Goal: Task Accomplishment & Management: Use online tool/utility

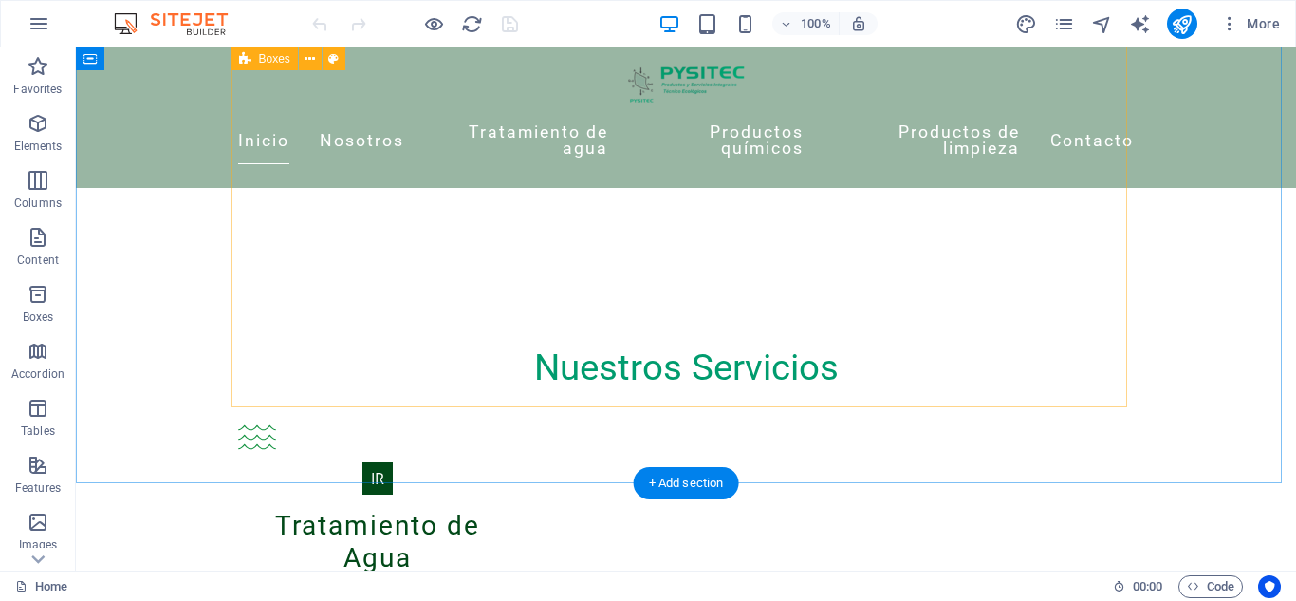
scroll to position [1231, 0]
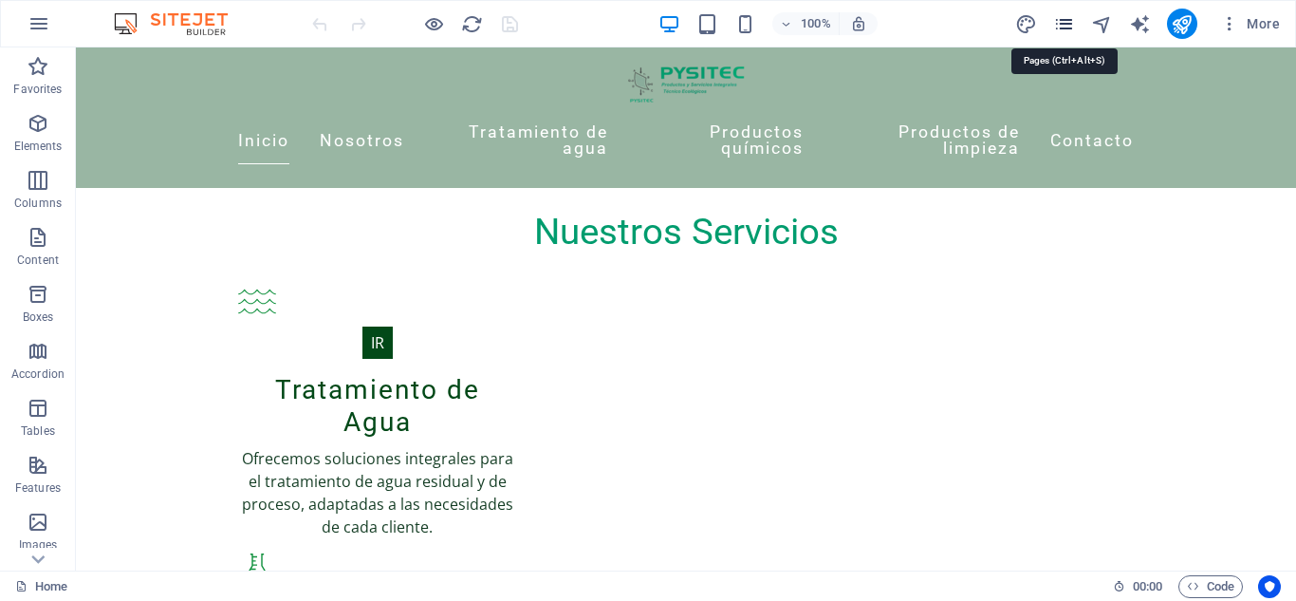
click at [1062, 28] on icon "pages" at bounding box center [1064, 24] width 22 height 22
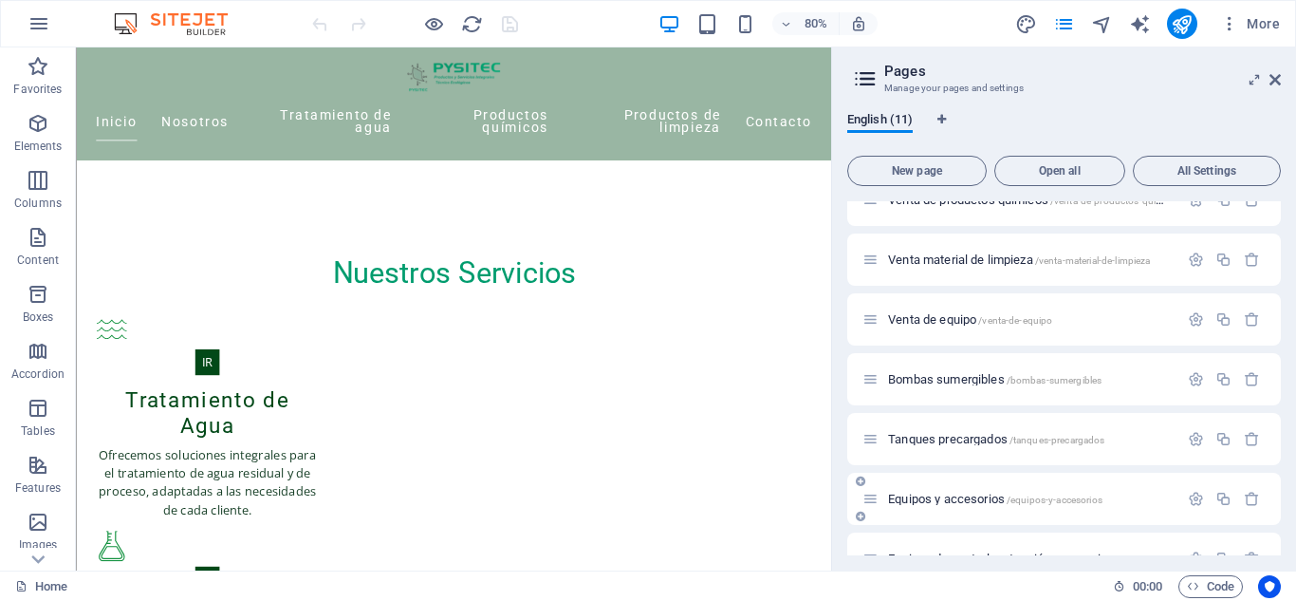
scroll to position [203, 0]
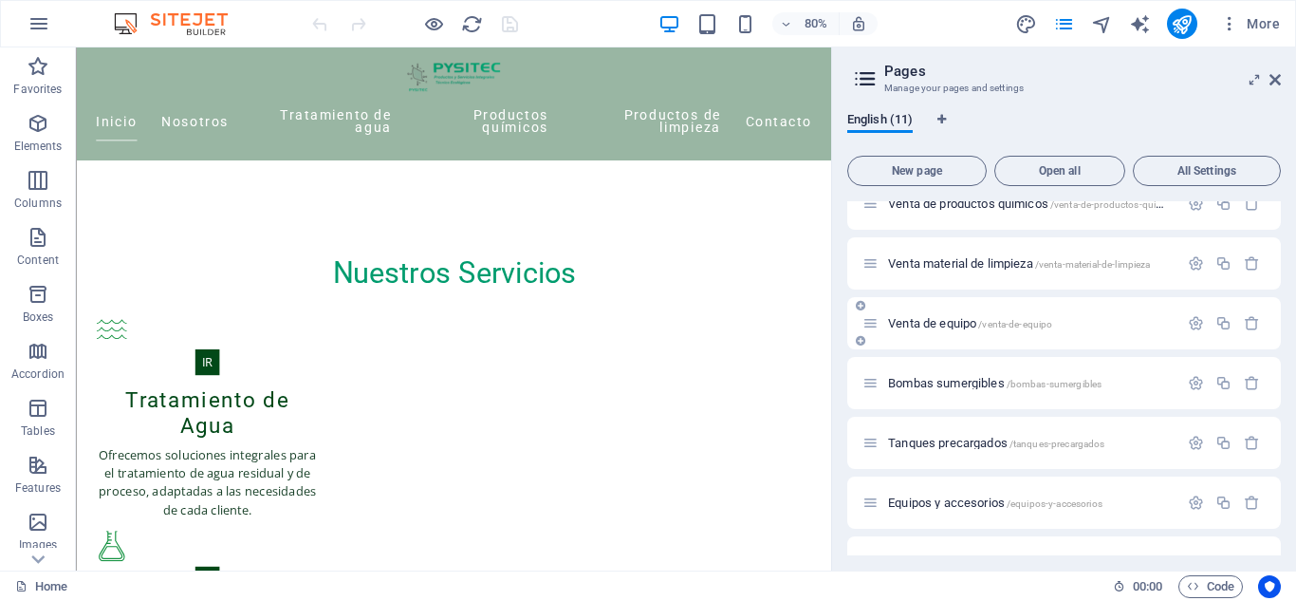
click at [906, 330] on div "Venta de equipo /venta-de-equipo" at bounding box center [1021, 323] width 316 height 22
click at [883, 317] on div "Venta de equipo /venta-de-equipo" at bounding box center [1031, 323] width 296 height 12
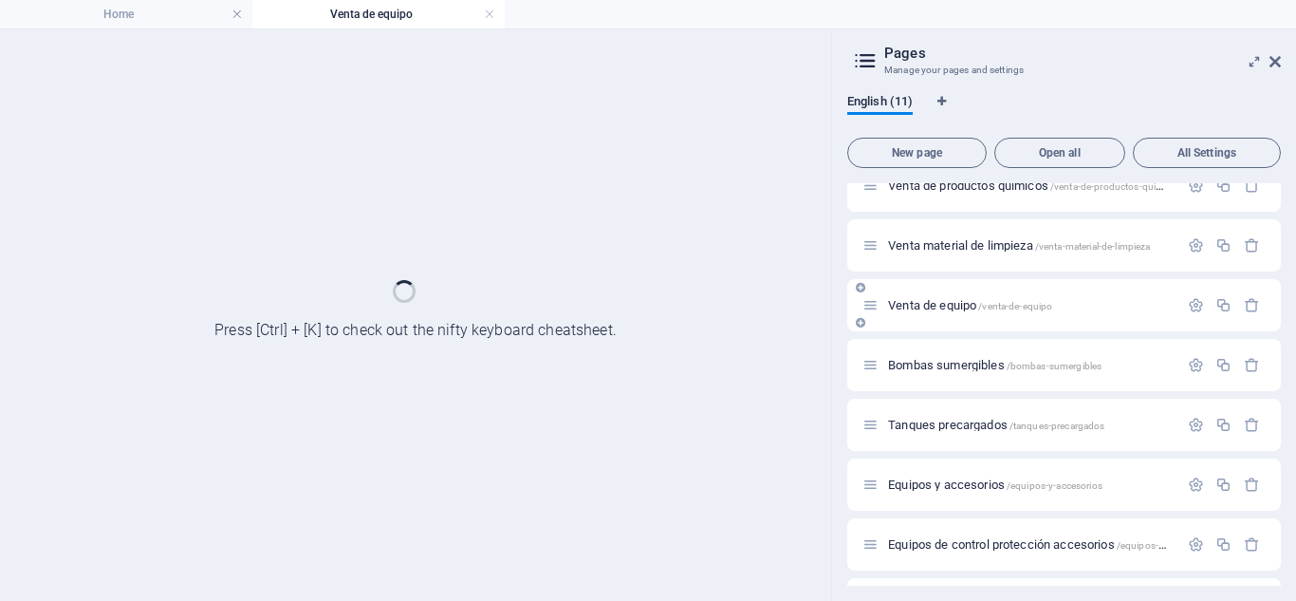
scroll to position [0, 0]
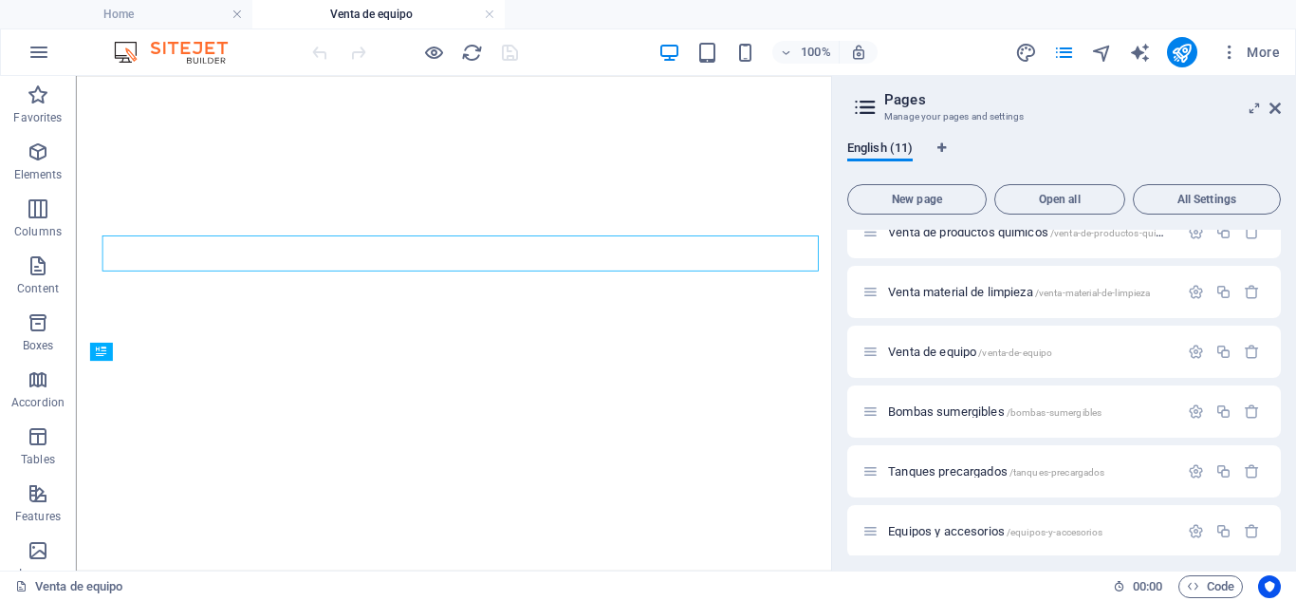
click at [1279, 64] on button "More" at bounding box center [1250, 52] width 75 height 30
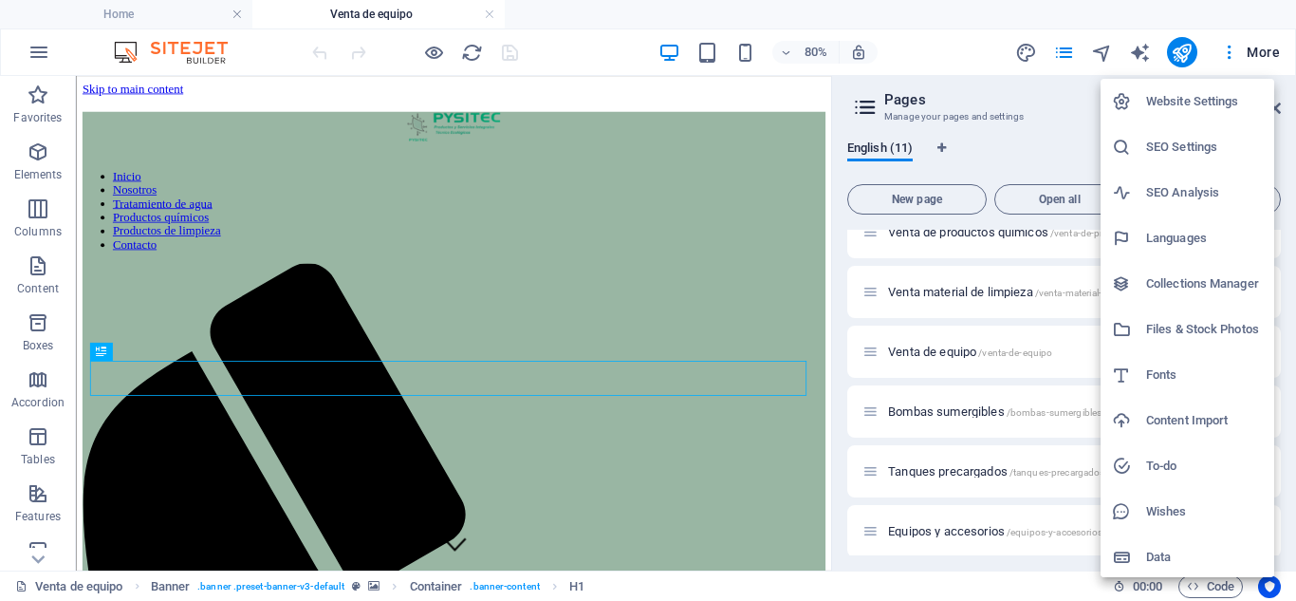
click at [1048, 95] on div at bounding box center [648, 300] width 1296 height 601
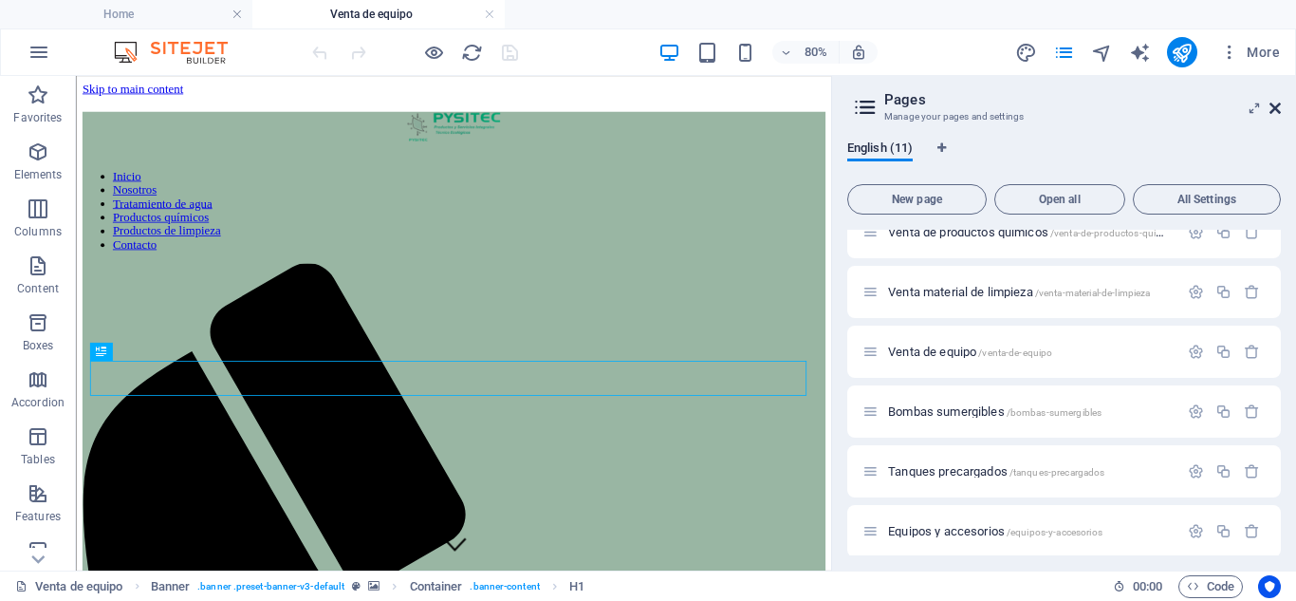
click at [1278, 110] on icon at bounding box center [1275, 108] width 11 height 15
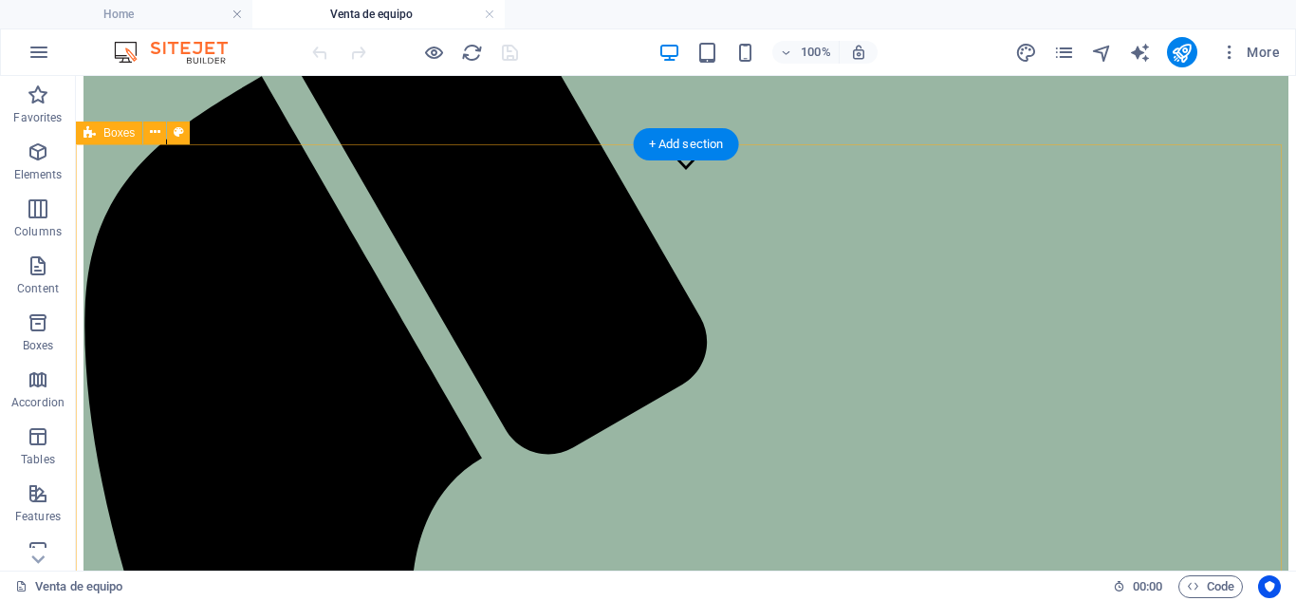
scroll to position [376, 0]
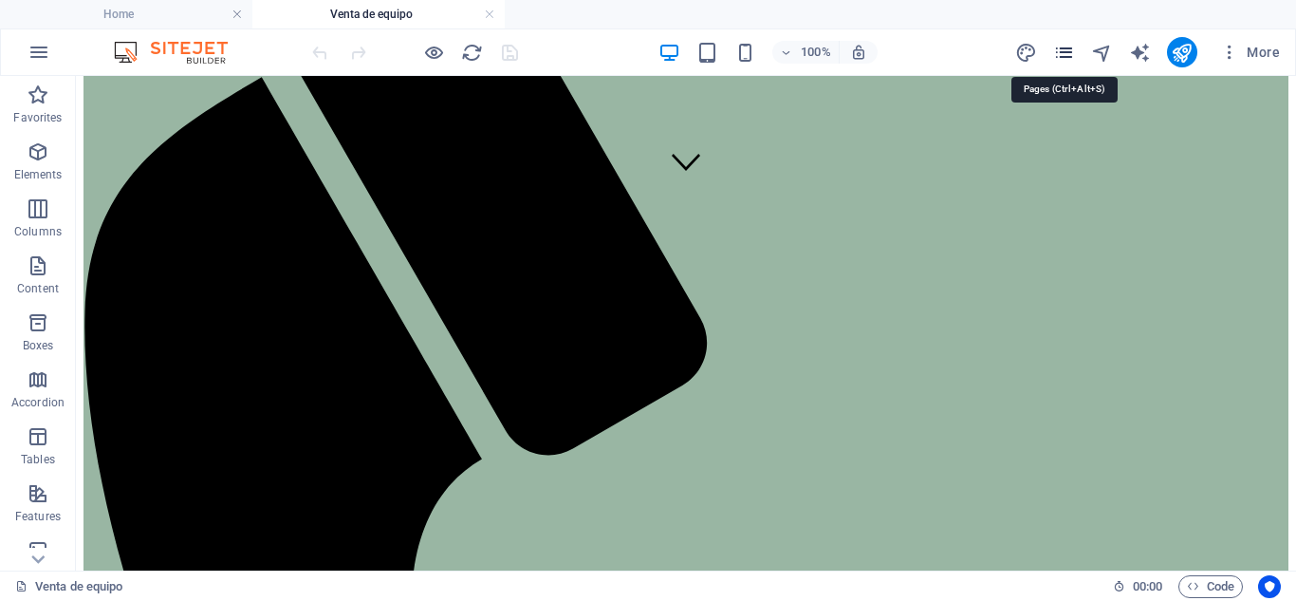
click at [1064, 52] on icon "pages" at bounding box center [1064, 53] width 22 height 22
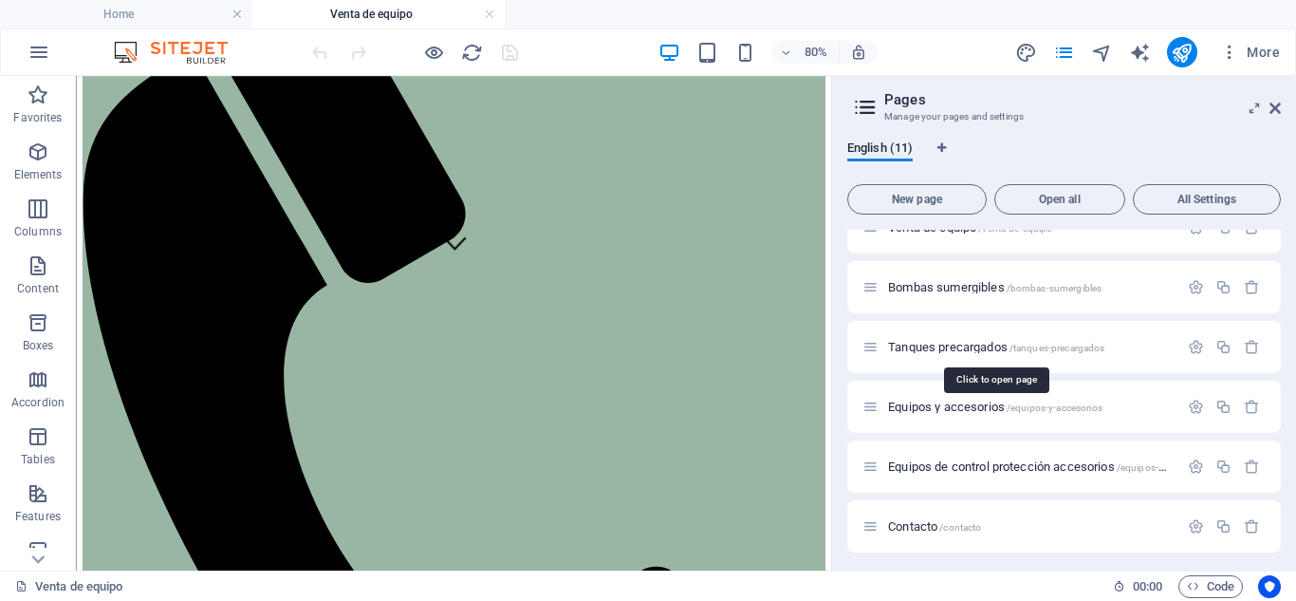
scroll to position [332, 0]
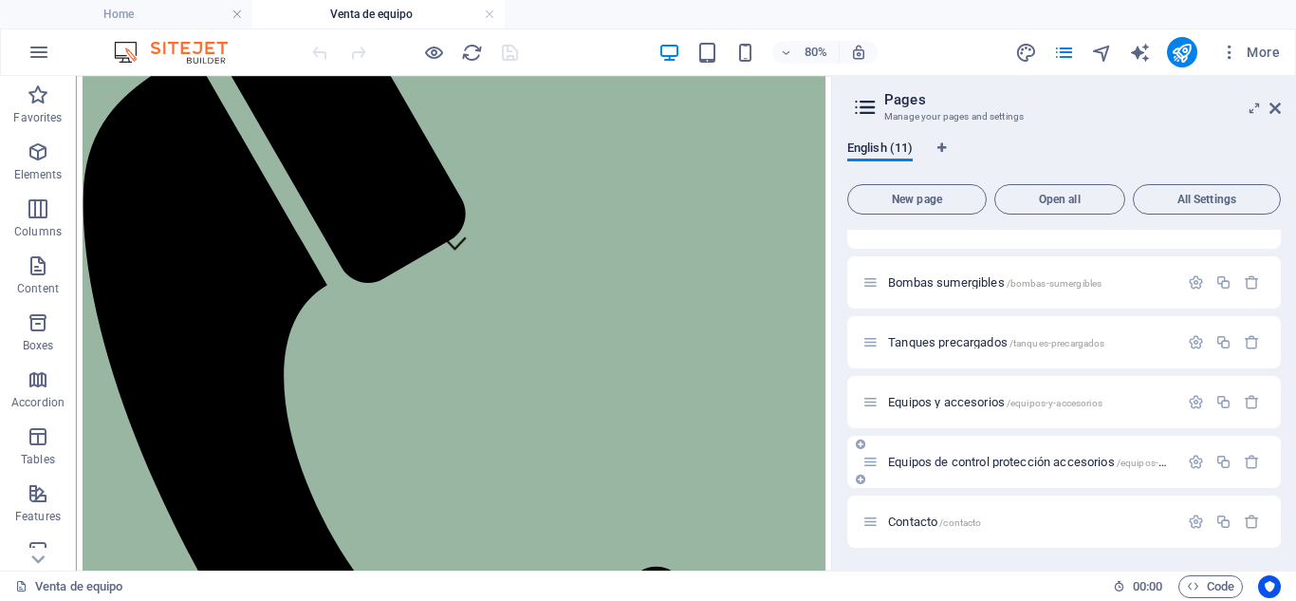
click at [863, 481] on icon at bounding box center [860, 479] width 9 height 11
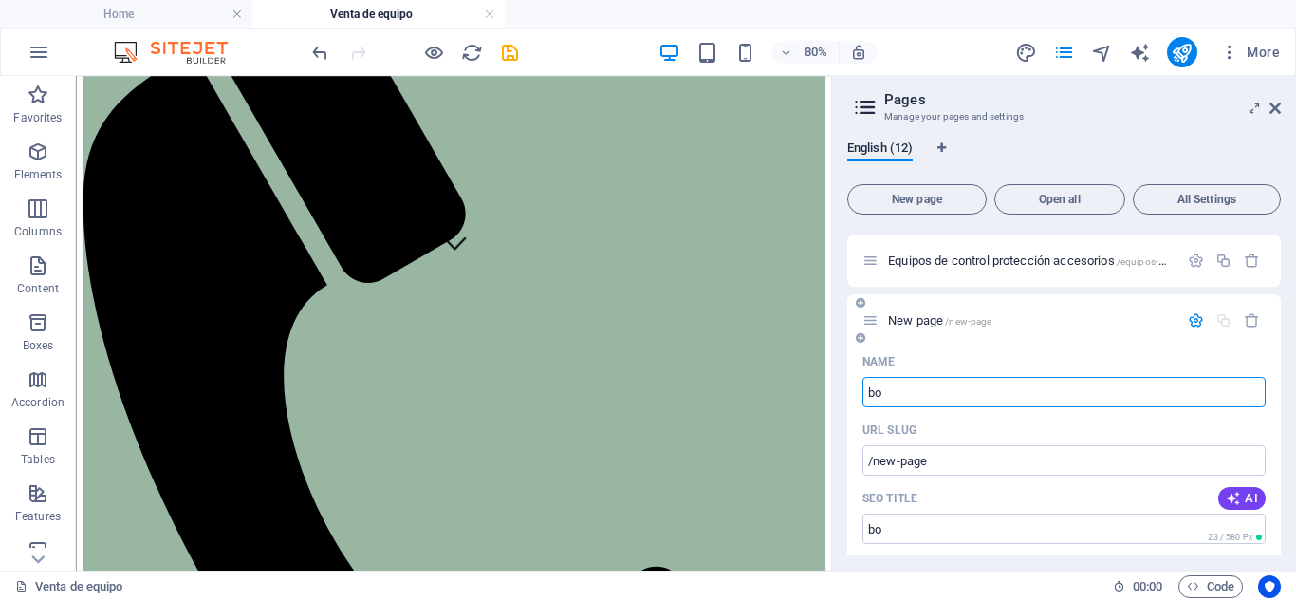
type input "b"
type input "/bo"
type input "/"
type input "Bombas"
type input "/bom"
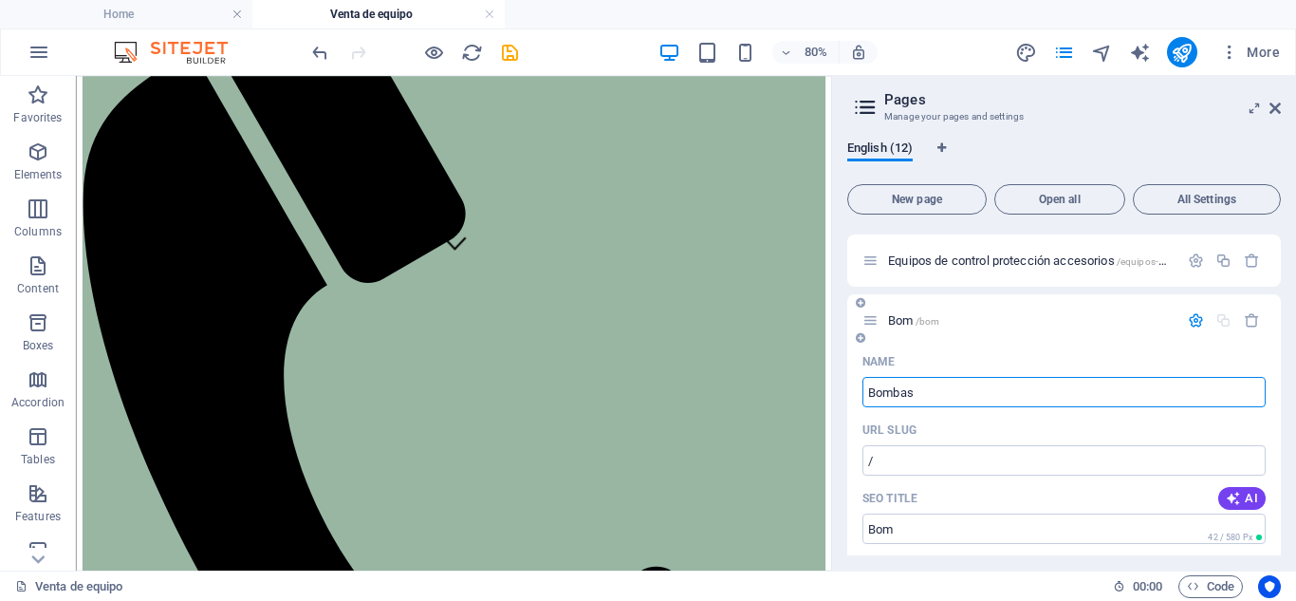
type input "Bom"
type input "Bombas sumergi"
type input "/bombas-sumer"
type input "Bombas sumer"
type input "Bombas sumergibles para agua rei"
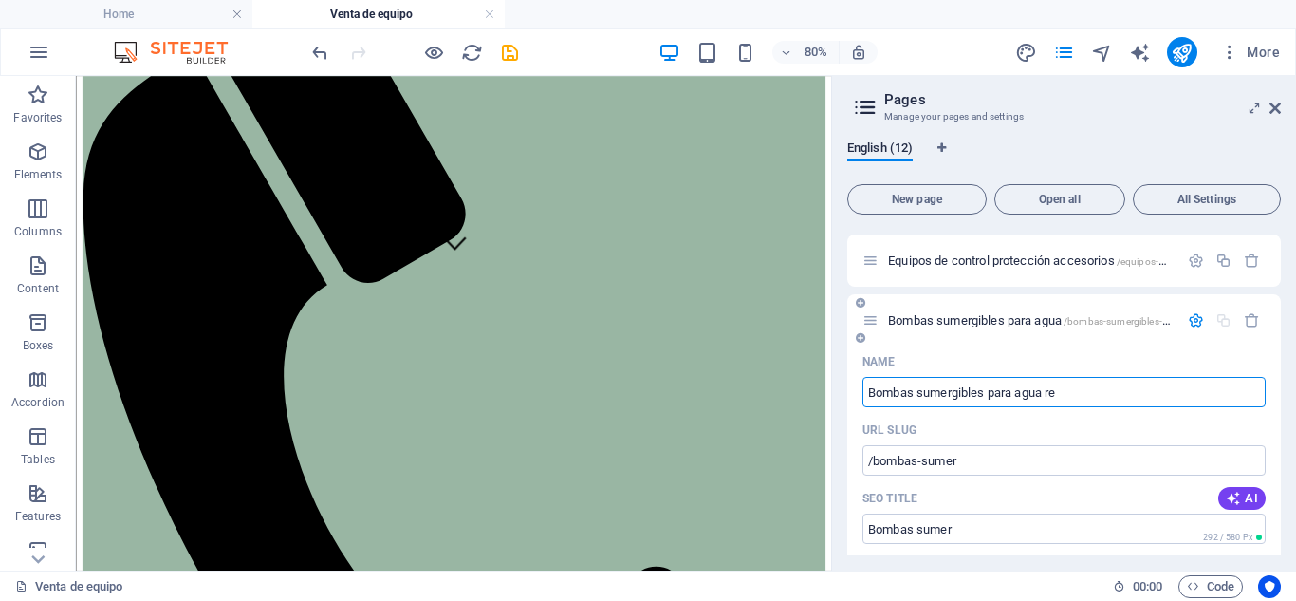
type input "/bombas-sumergibles-para-agua"
type input "Bombas sumergibles para agua"
type input "Bombas sumergibles para agua resi"
type input "/bombas-sumergibles-para-agua-resd"
type input "Bombas sumergibles para agua resd"
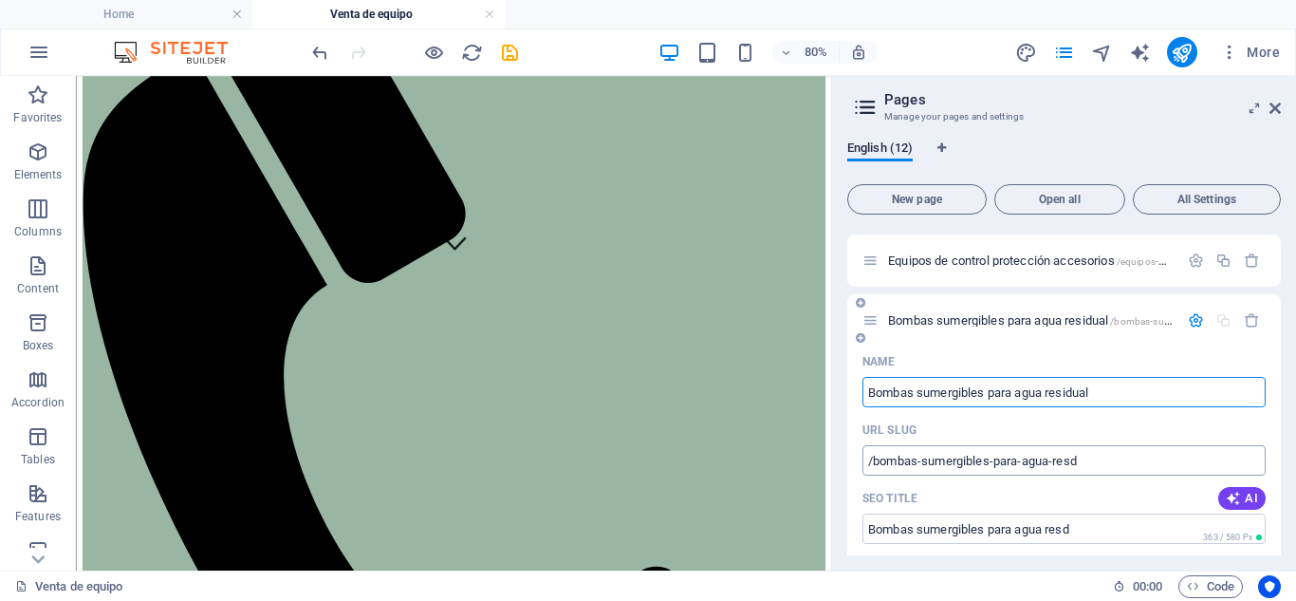
type input "Bombas sumergibles para agua residual"
type input "/bombas-sumergibles-para-agua-residual"
type input "Bombas sumergibles para agua residual"
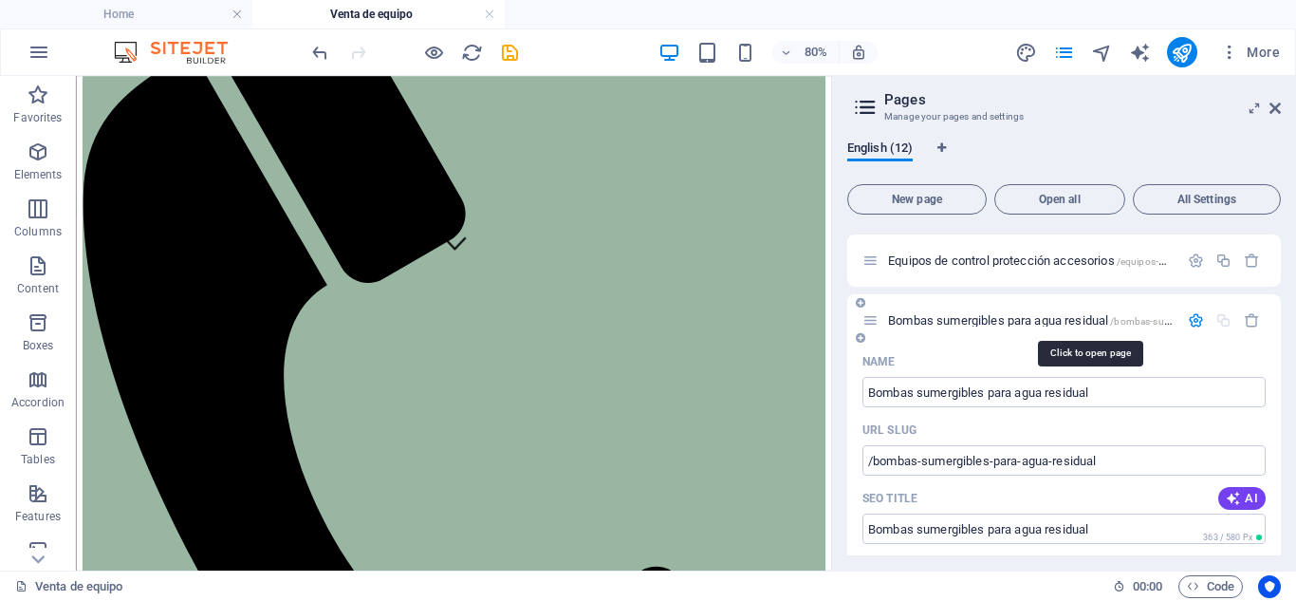
click at [907, 322] on span "Bombas sumergibles para agua residual /bombas-sumergibles-para-agua-residual" at bounding box center [1088, 320] width 400 height 14
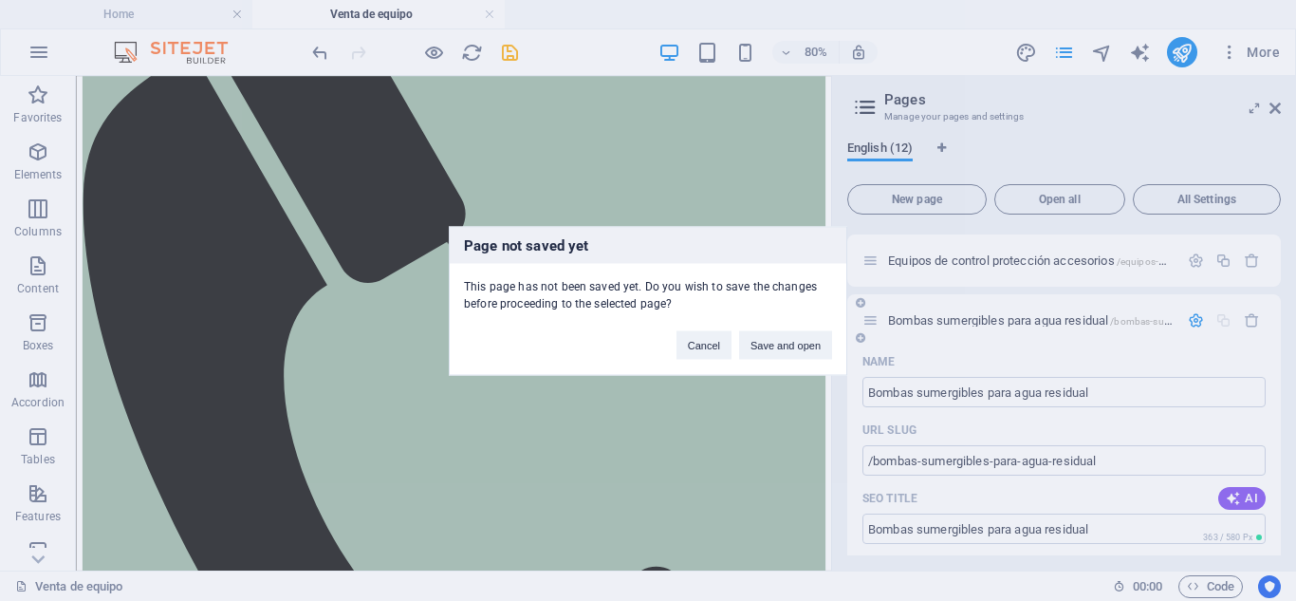
click at [907, 322] on div "Page not saved yet This page has not been saved yet. Do you wish to save the ch…" at bounding box center [648, 300] width 1296 height 601
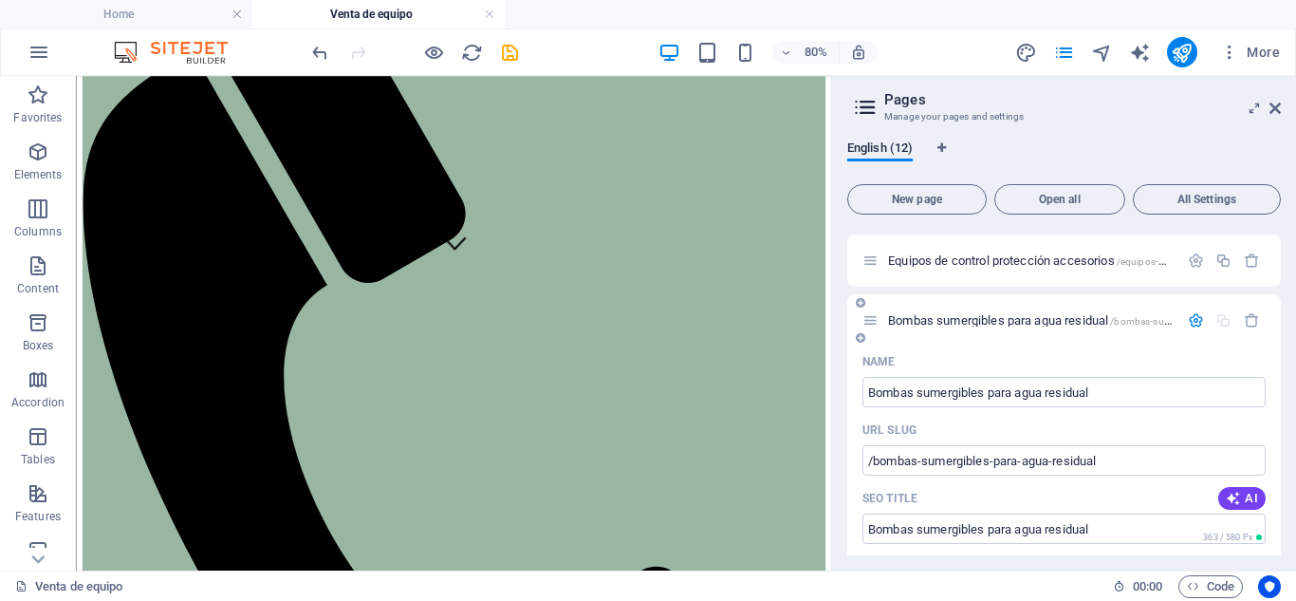
click at [885, 323] on div "Bombas sumergibles para agua residual /bombas-sumergibles-para-agua-residual" at bounding box center [1031, 320] width 296 height 12
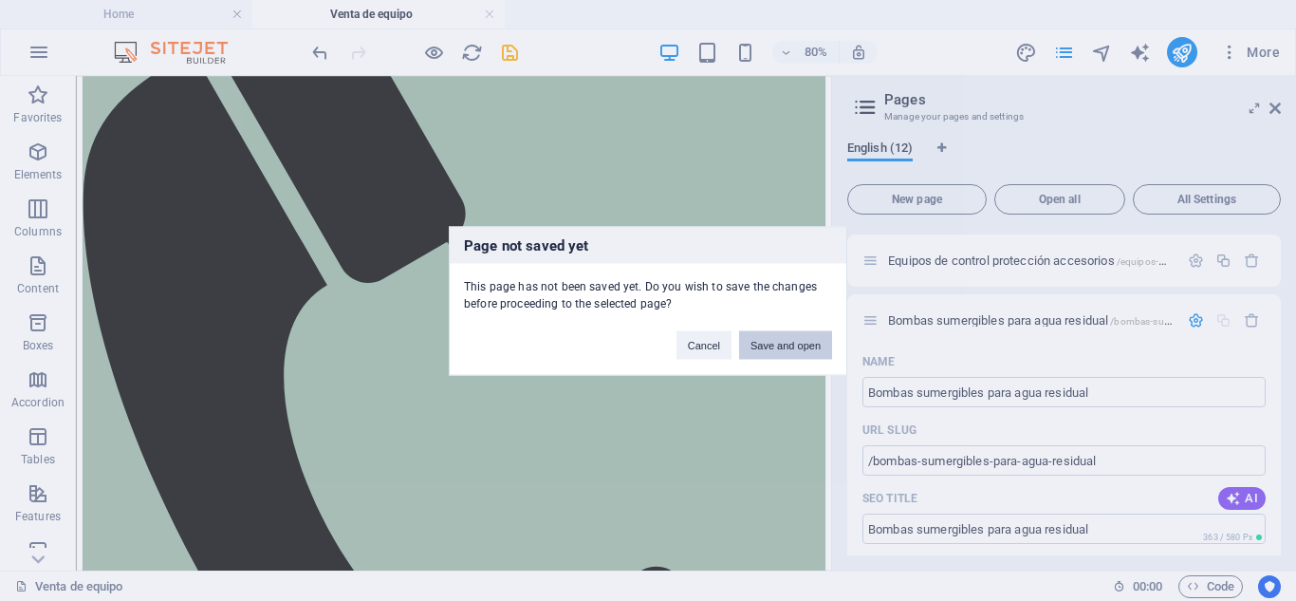
click at [811, 341] on button "Save and open" at bounding box center [785, 344] width 93 height 28
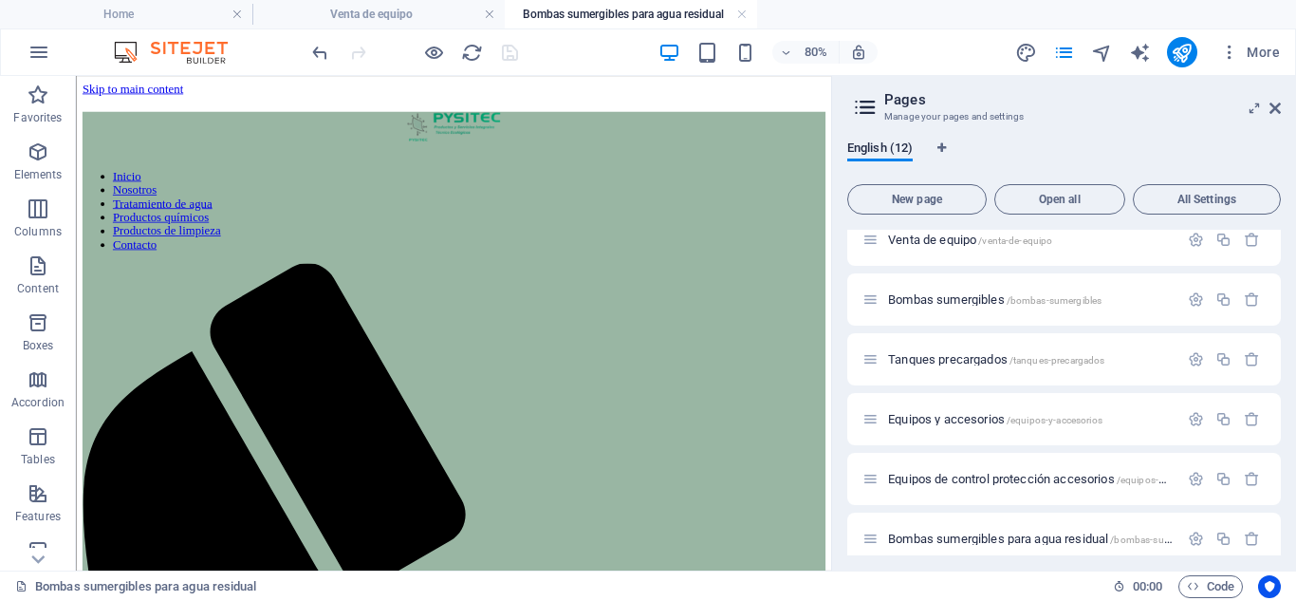
scroll to position [0, 0]
click at [1278, 114] on icon at bounding box center [1275, 108] width 11 height 15
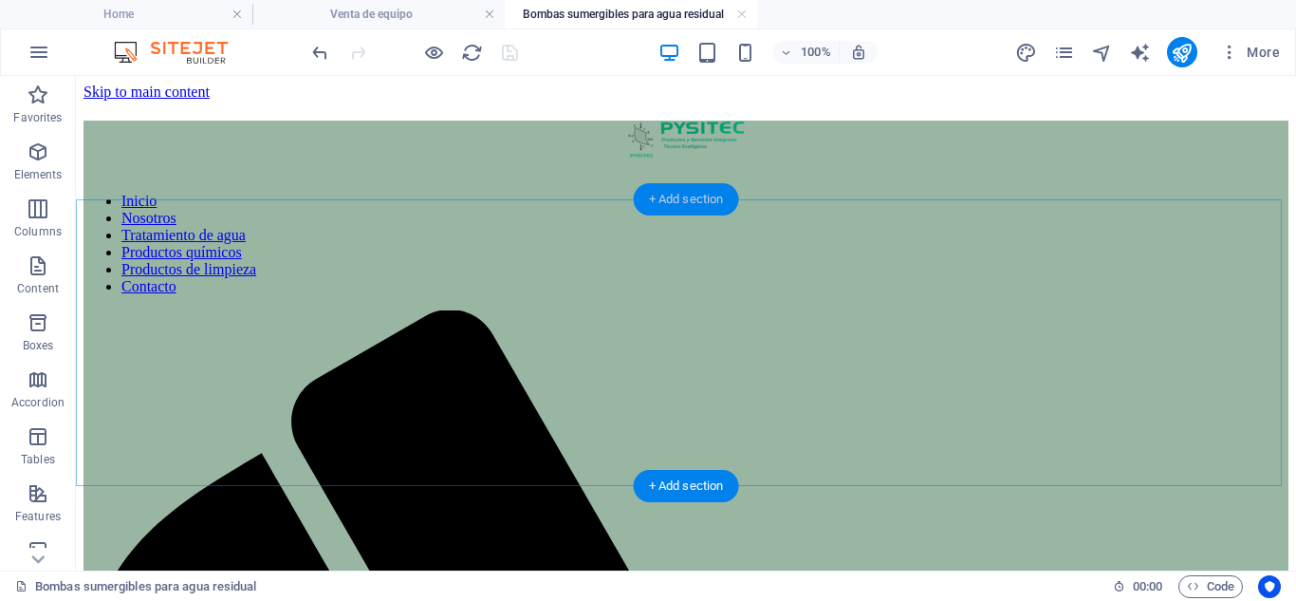
click at [682, 202] on div "+ Add section" at bounding box center [686, 199] width 105 height 32
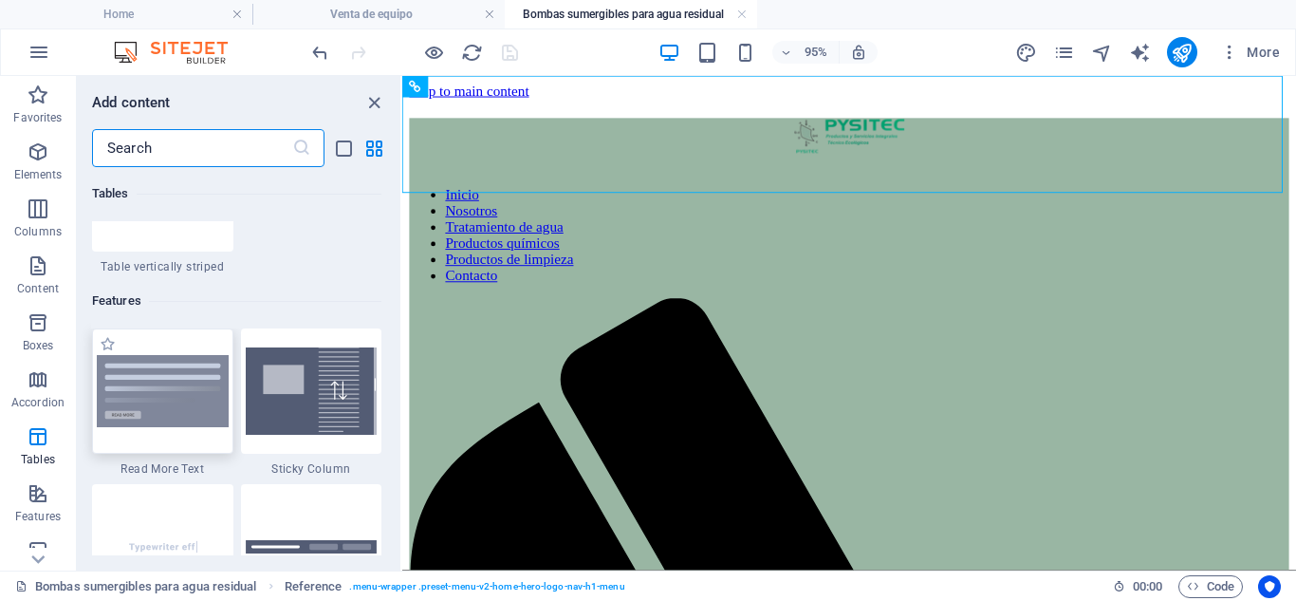
scroll to position [7290, 0]
click at [170, 382] on img at bounding box center [163, 392] width 132 height 72
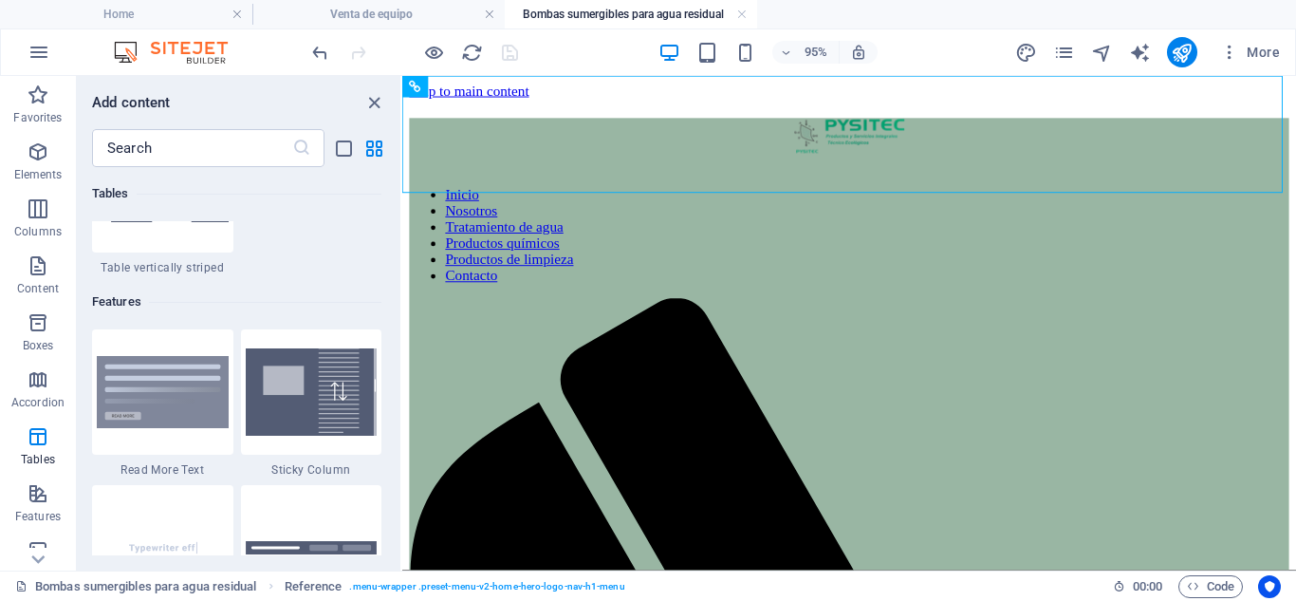
click at [402, 376] on div "Drag here to replace the existing content. Press “Ctrl” if you want to create a…" at bounding box center [849, 323] width 894 height 494
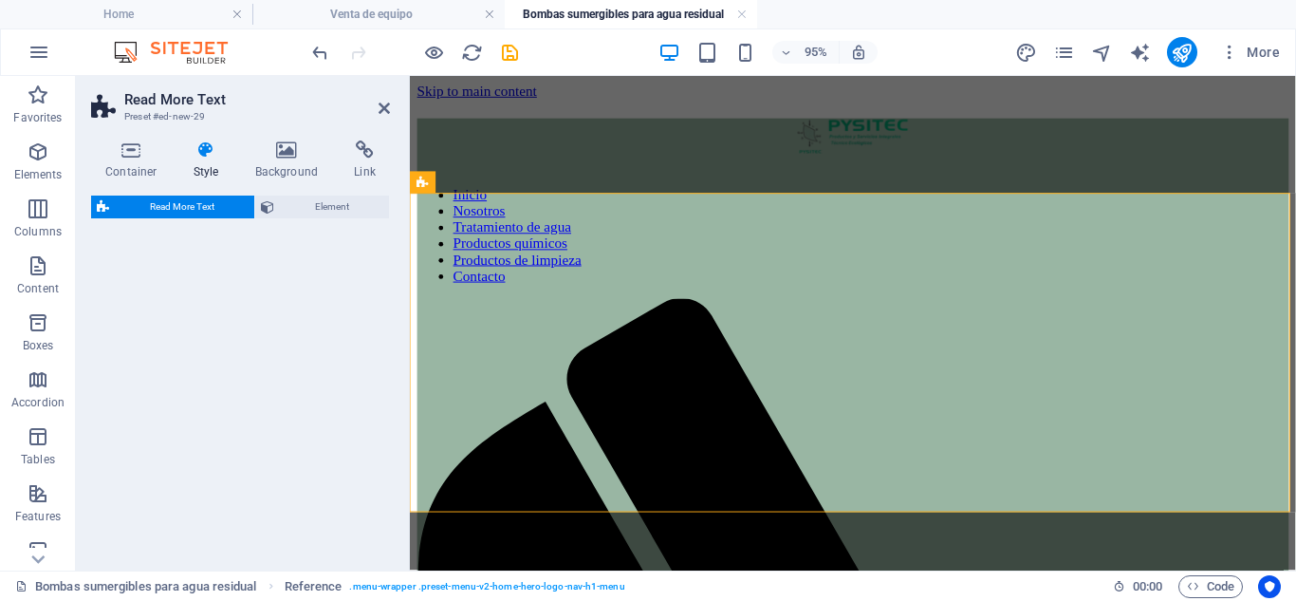
select select "px"
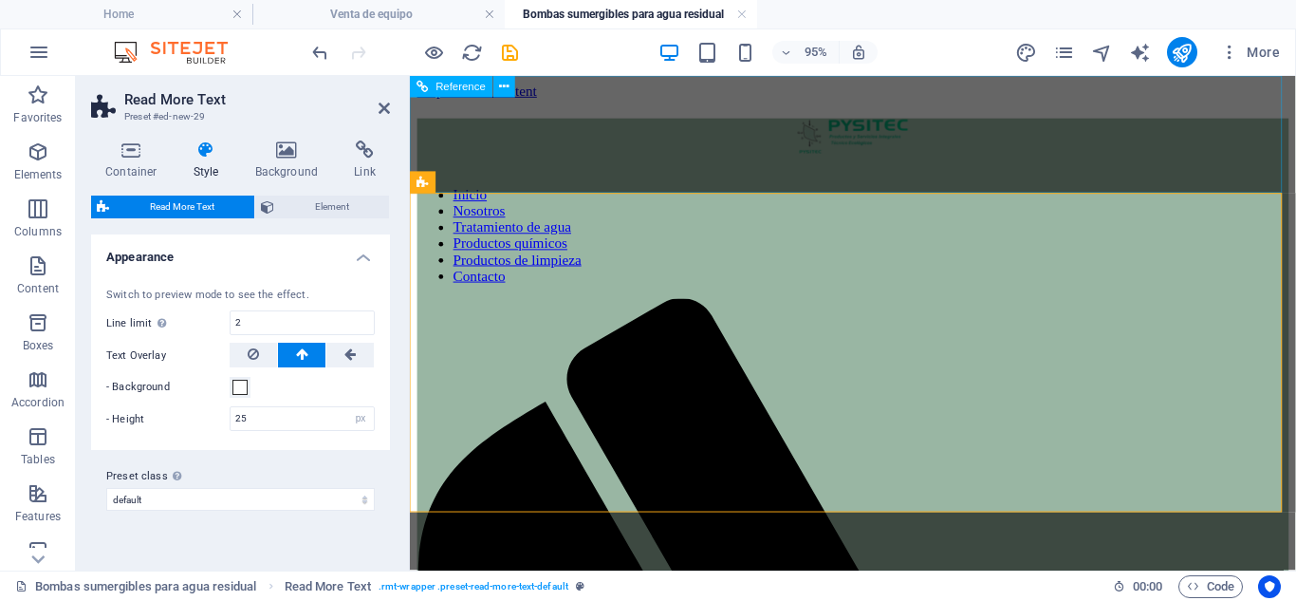
click at [588, 193] on nav "Inicio Nosotros Tratamiento de agua Productos químicos Productos de limpieza Co…" at bounding box center [877, 244] width 918 height 103
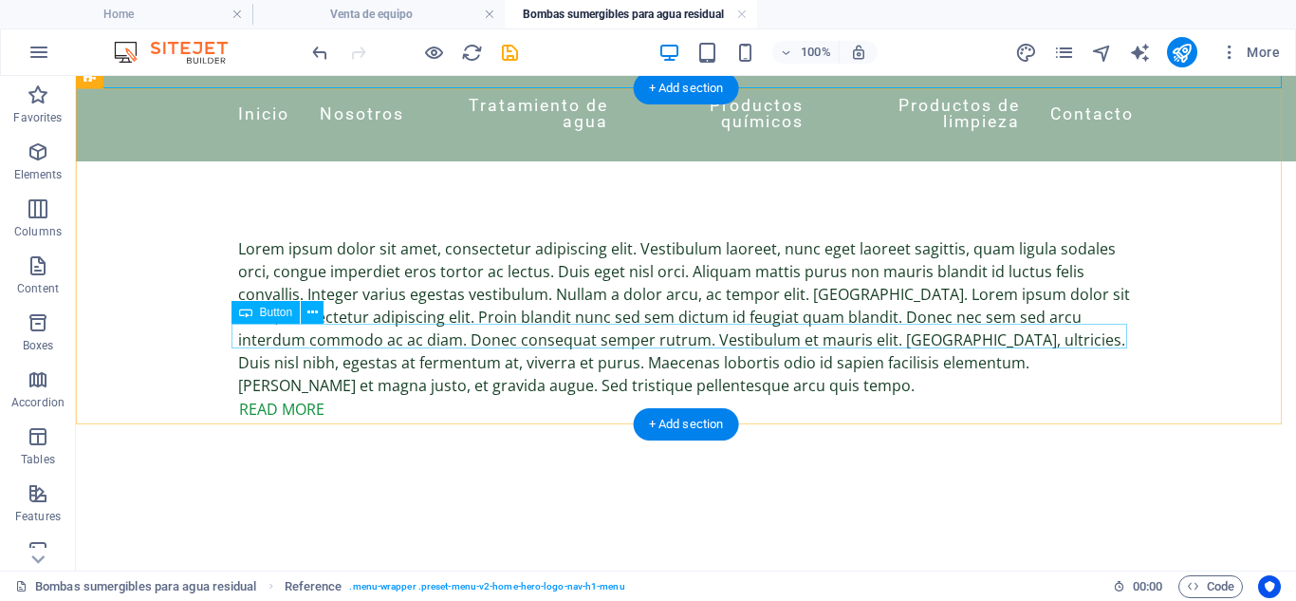
scroll to position [0, 0]
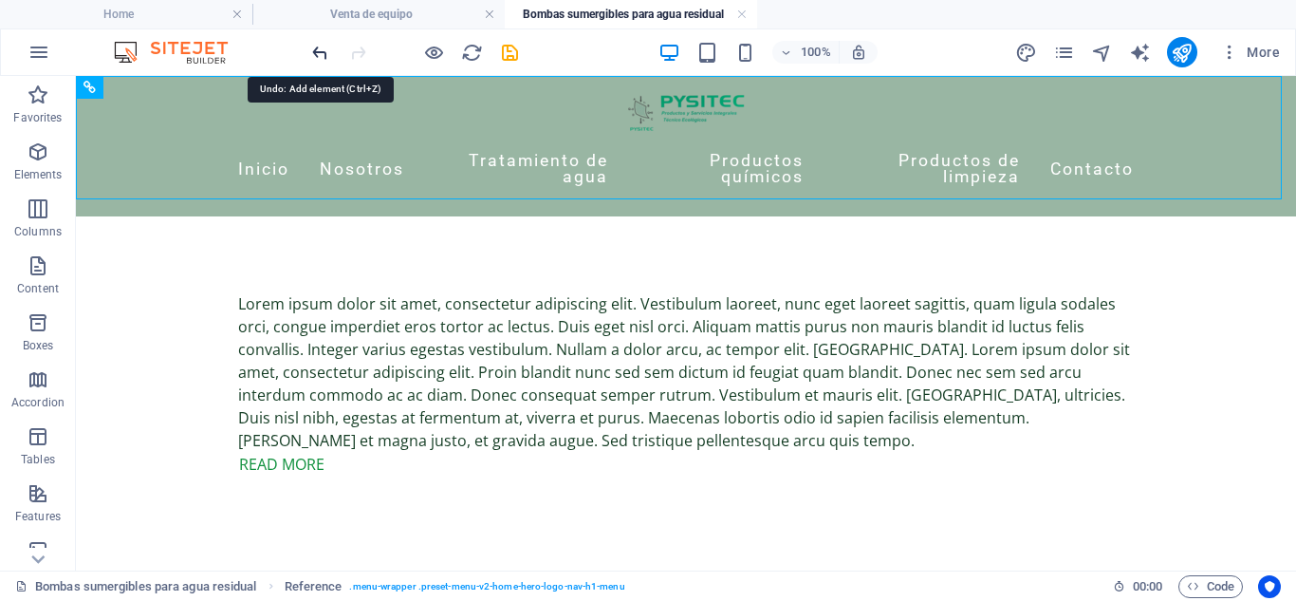
click at [321, 46] on icon "undo" at bounding box center [320, 53] width 22 height 22
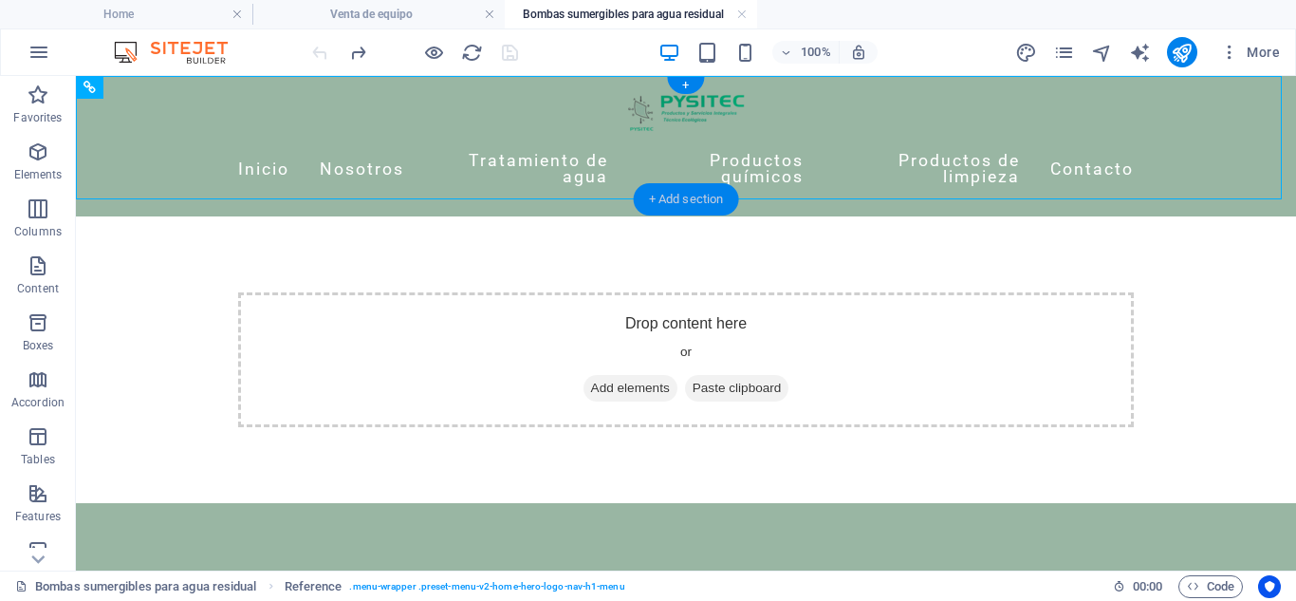
click at [686, 201] on div "+ Add section" at bounding box center [686, 199] width 105 height 32
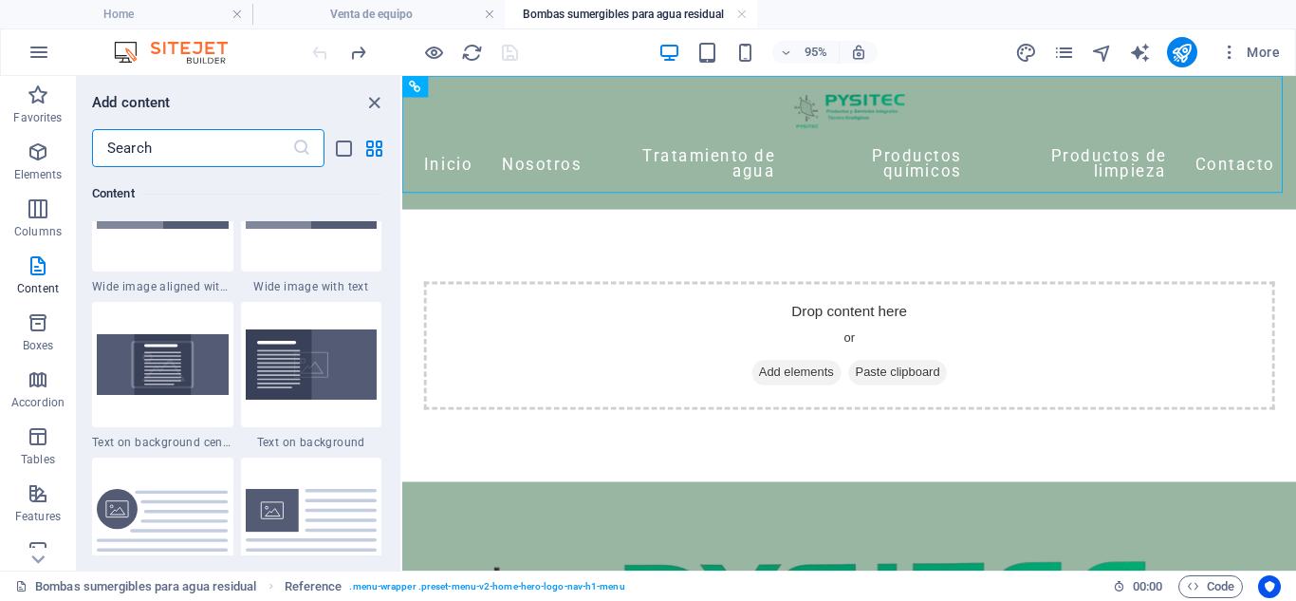
scroll to position [3864, 0]
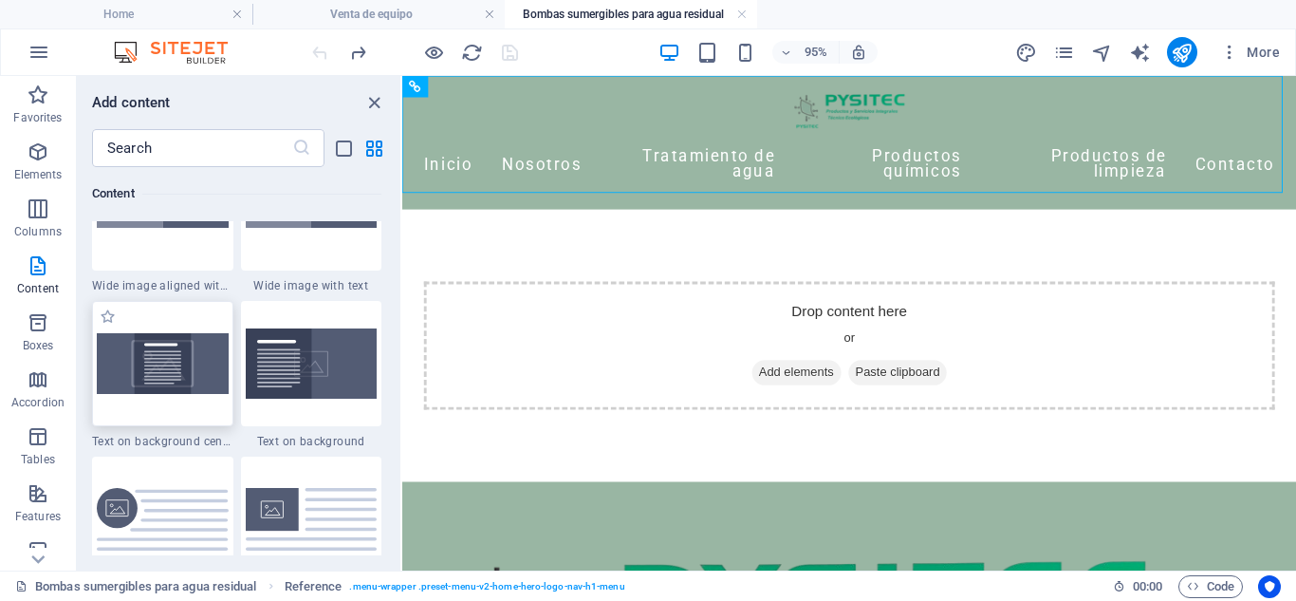
click at [176, 391] on img at bounding box center [163, 363] width 132 height 60
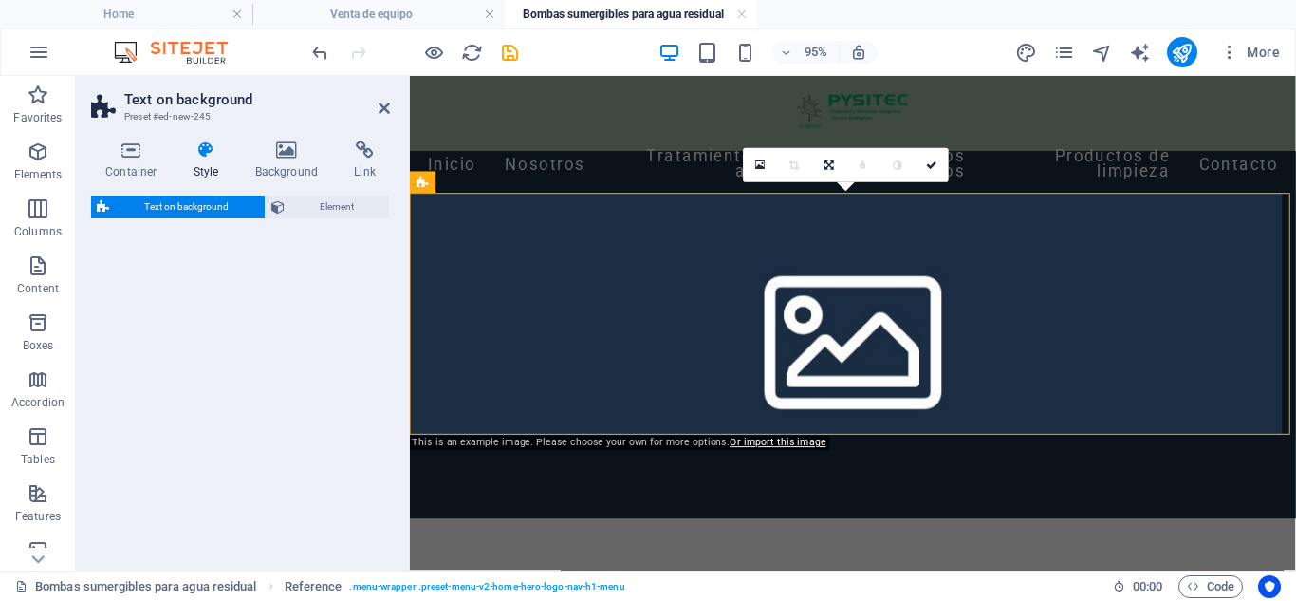
select select "%"
select select "rem"
select select "px"
select select "preset-fullscreen-text-on-background-v2-centered"
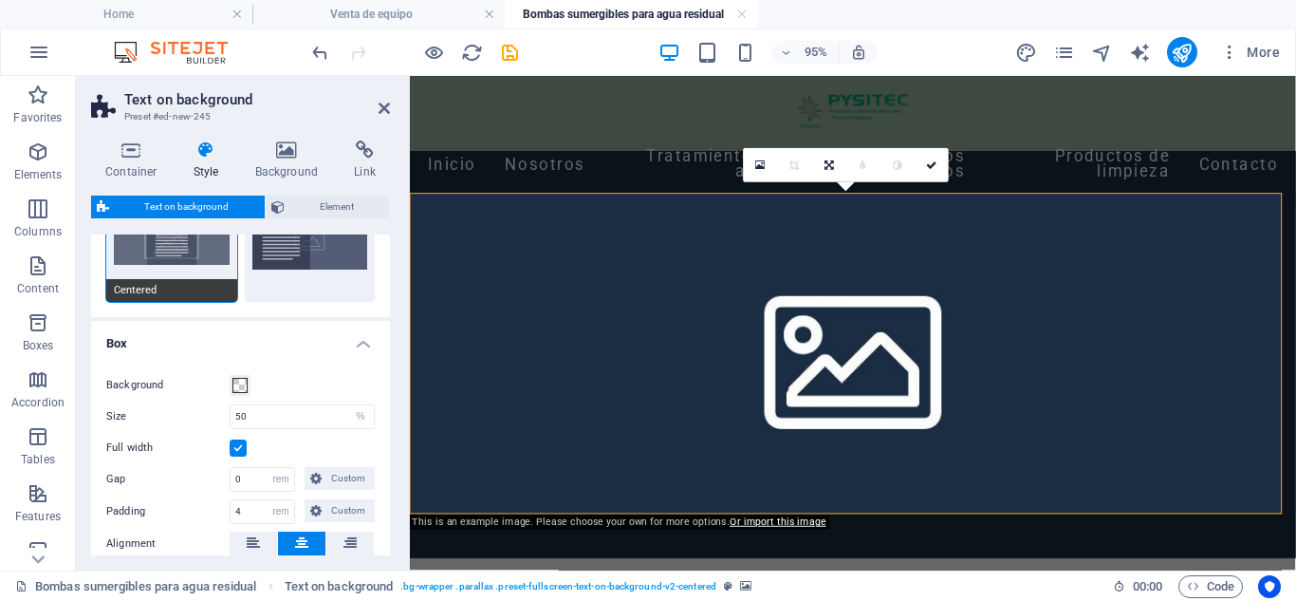
scroll to position [0, 0]
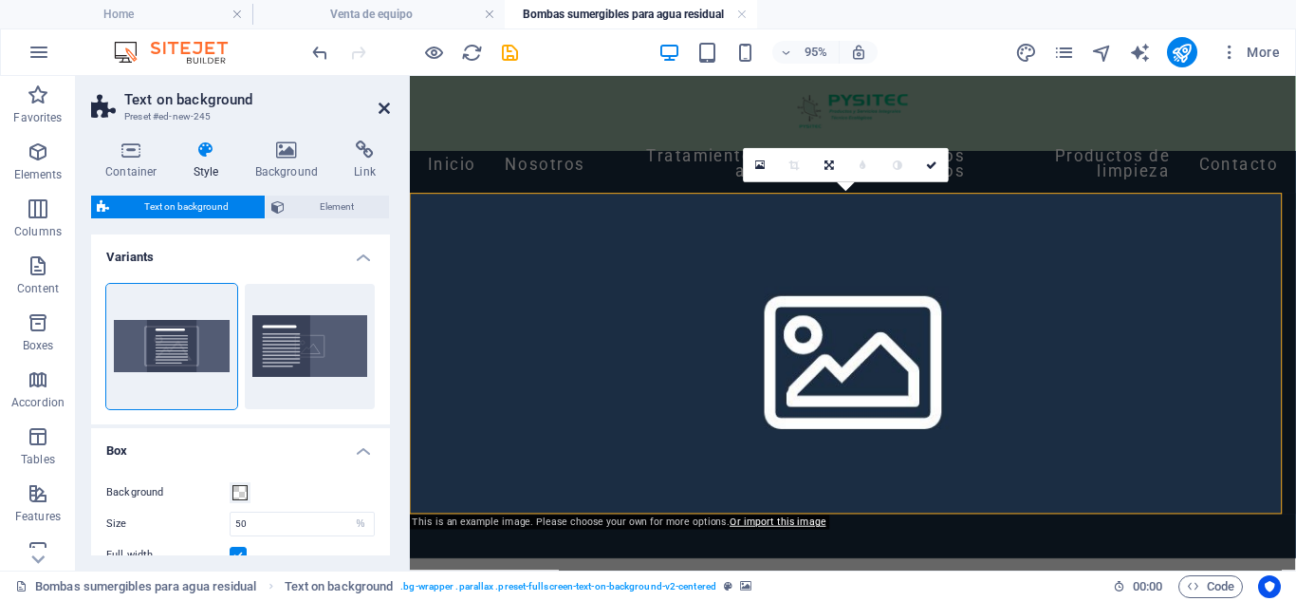
click at [382, 111] on icon at bounding box center [384, 108] width 11 height 15
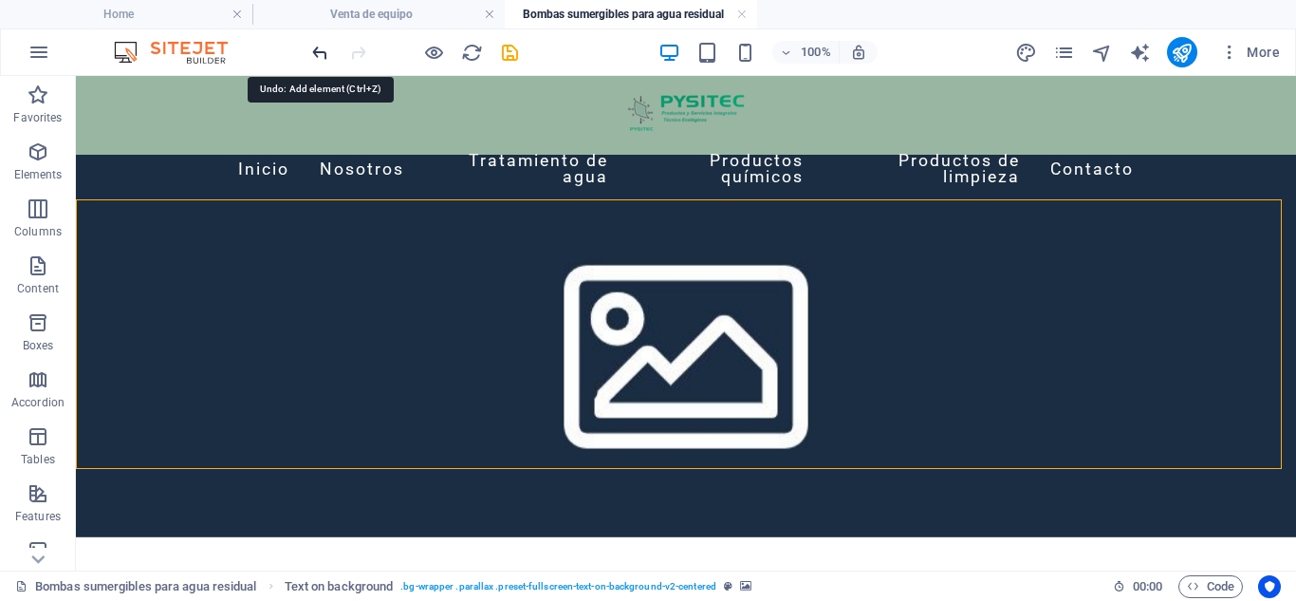
click at [310, 56] on icon "undo" at bounding box center [320, 53] width 22 height 22
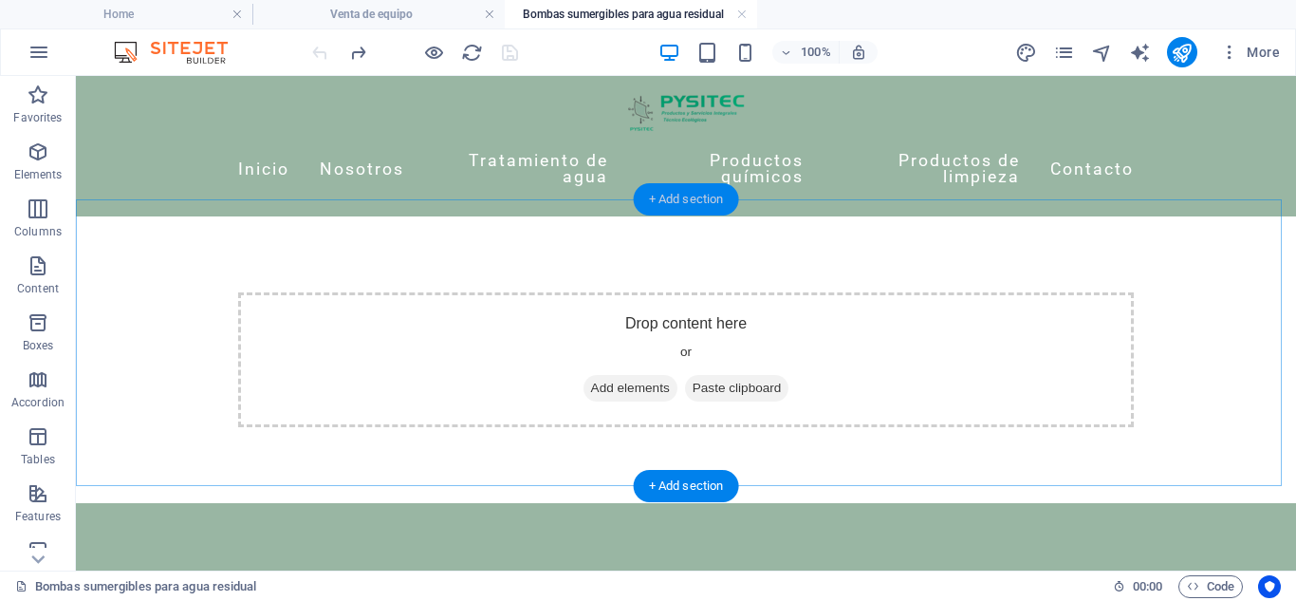
click at [655, 203] on div "+ Add section" at bounding box center [686, 199] width 105 height 32
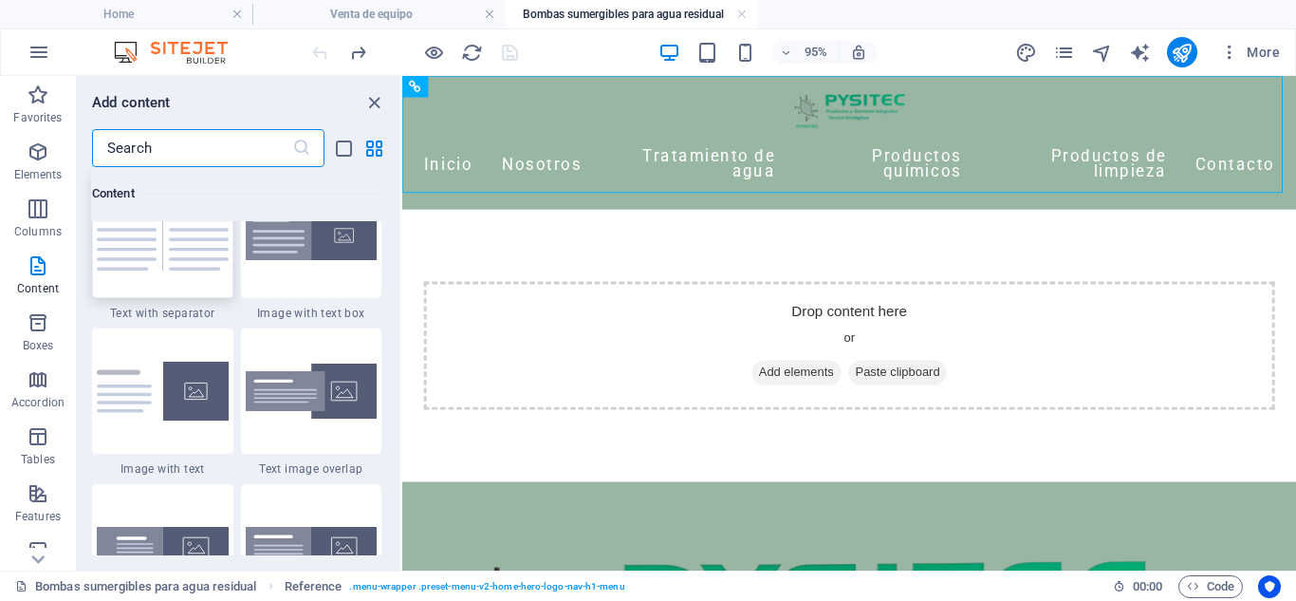
scroll to position [3544, 0]
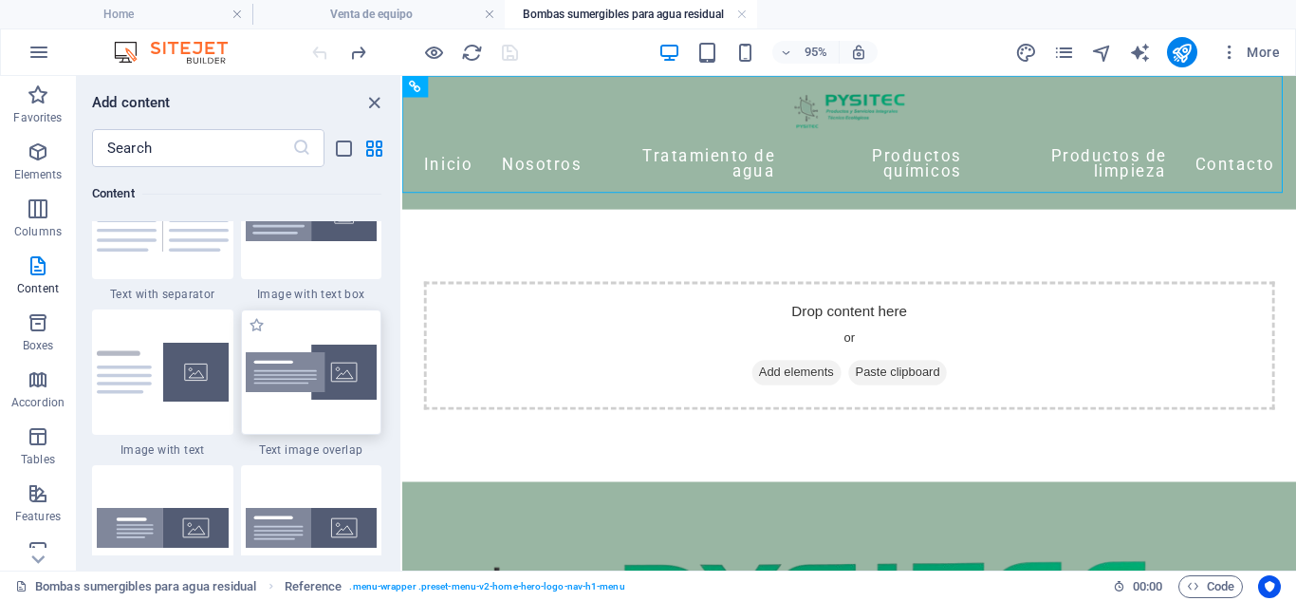
click at [309, 379] on img at bounding box center [312, 373] width 132 height 56
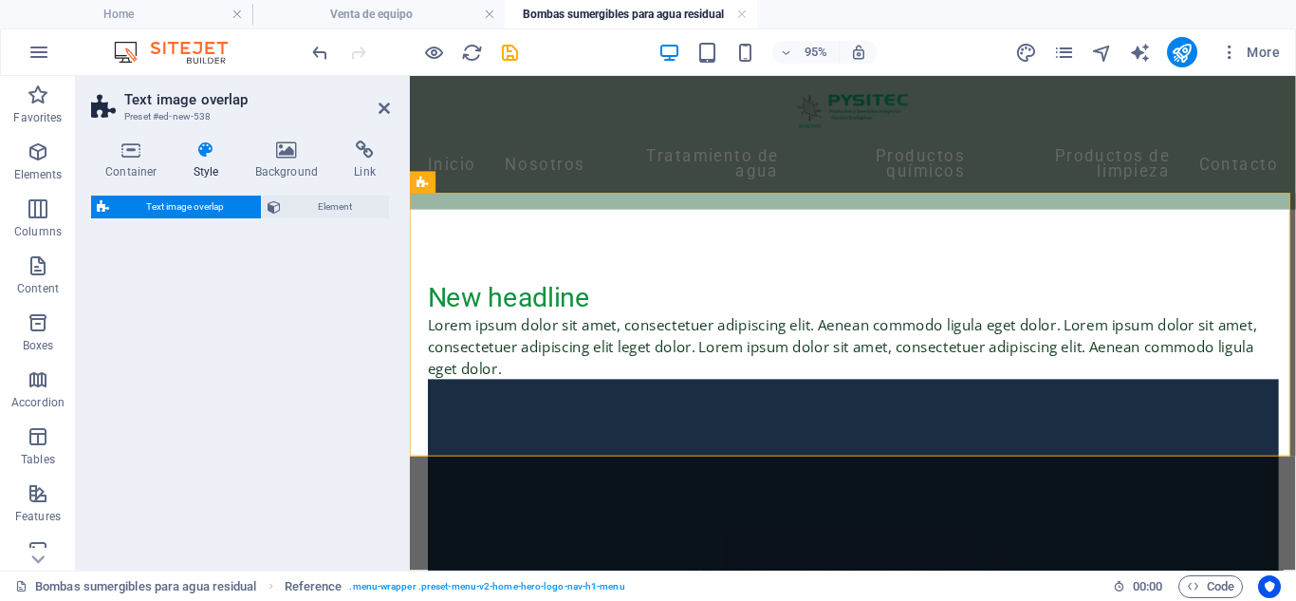
select select "rem"
select select "px"
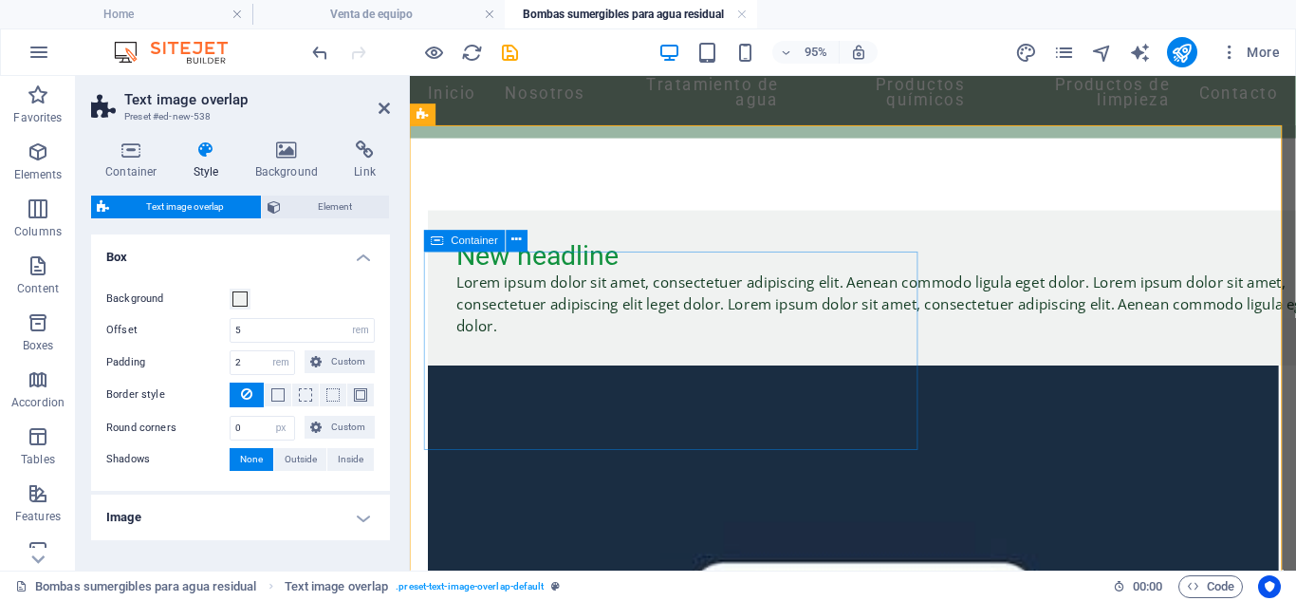
scroll to position [77, 0]
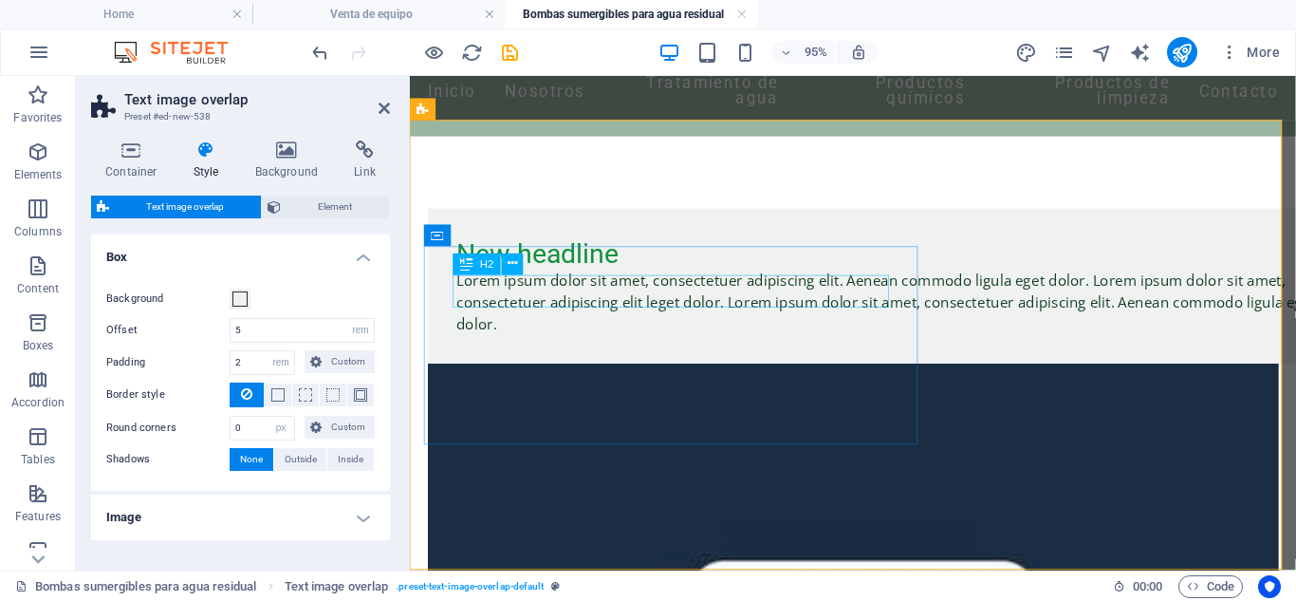
click at [548, 280] on div "New headline" at bounding box center [914, 263] width 911 height 34
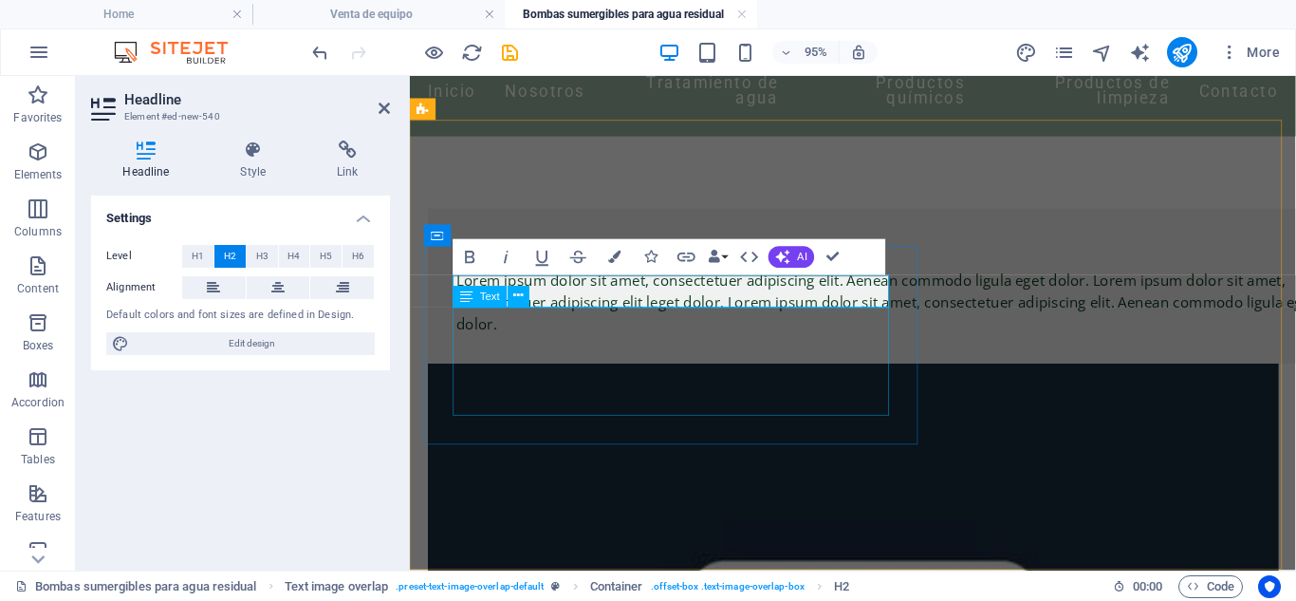
click at [514, 345] on div "Lorem ipsum dolor sit amet, consectetuer adipiscing elit. Aenean commodo ligula…" at bounding box center [914, 314] width 911 height 68
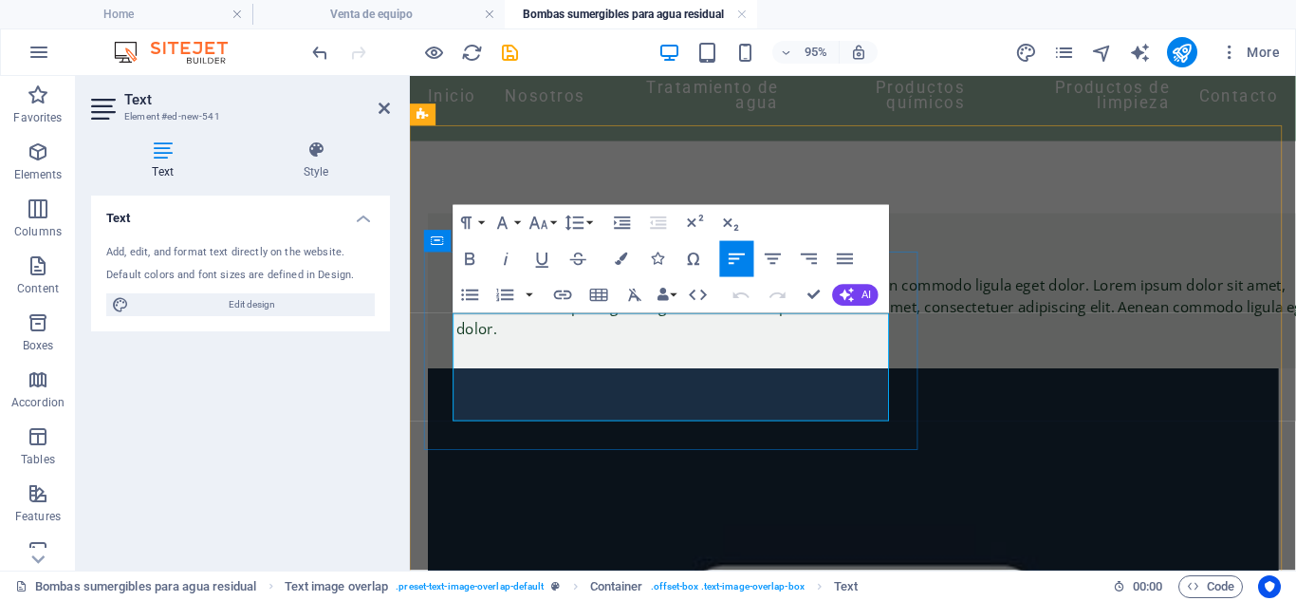
scroll to position [70, 0]
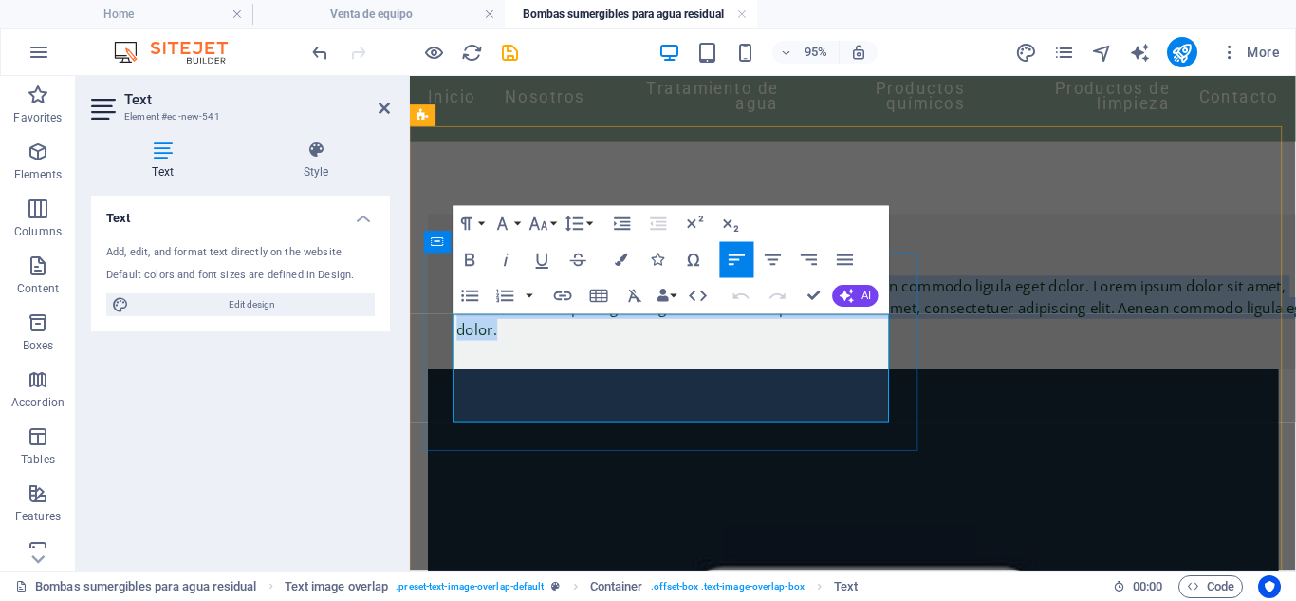
drag, startPoint x: 508, startPoint y: 422, endPoint x: 457, endPoint y: 345, distance: 92.7
click at [459, 345] on p "Lorem ipsum dolor sit amet, consectetuer adipiscing elit. Aenean commodo ligula…" at bounding box center [914, 321] width 911 height 68
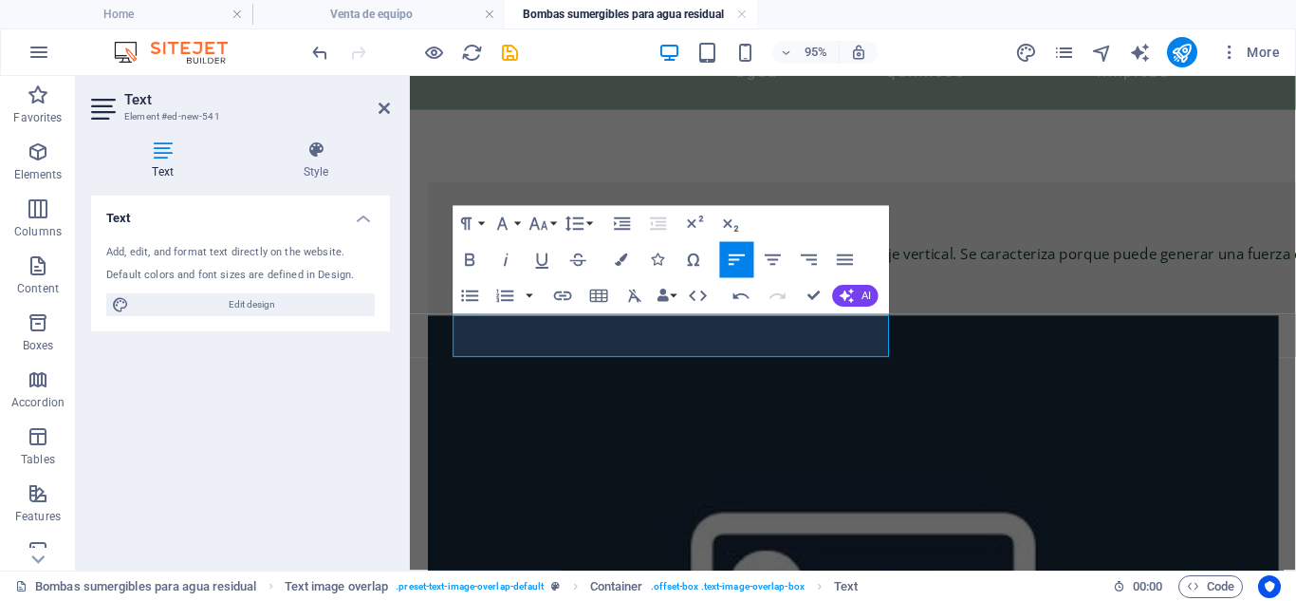
scroll to position [93, 0]
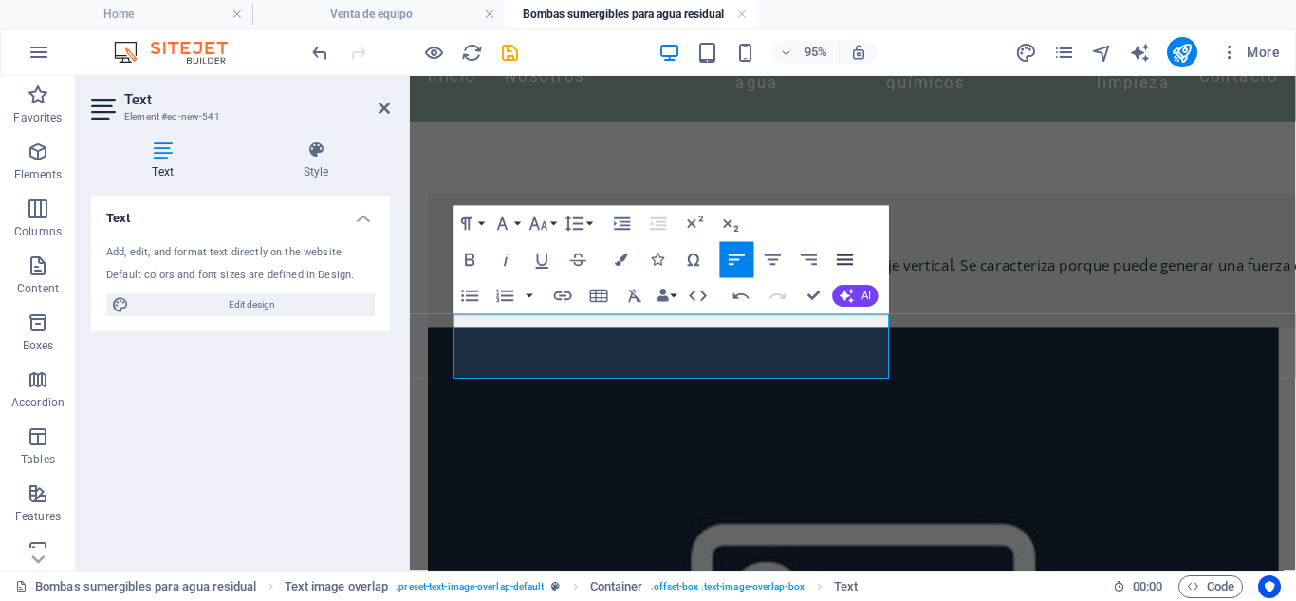
click at [837, 250] on icon "button" at bounding box center [845, 260] width 22 height 22
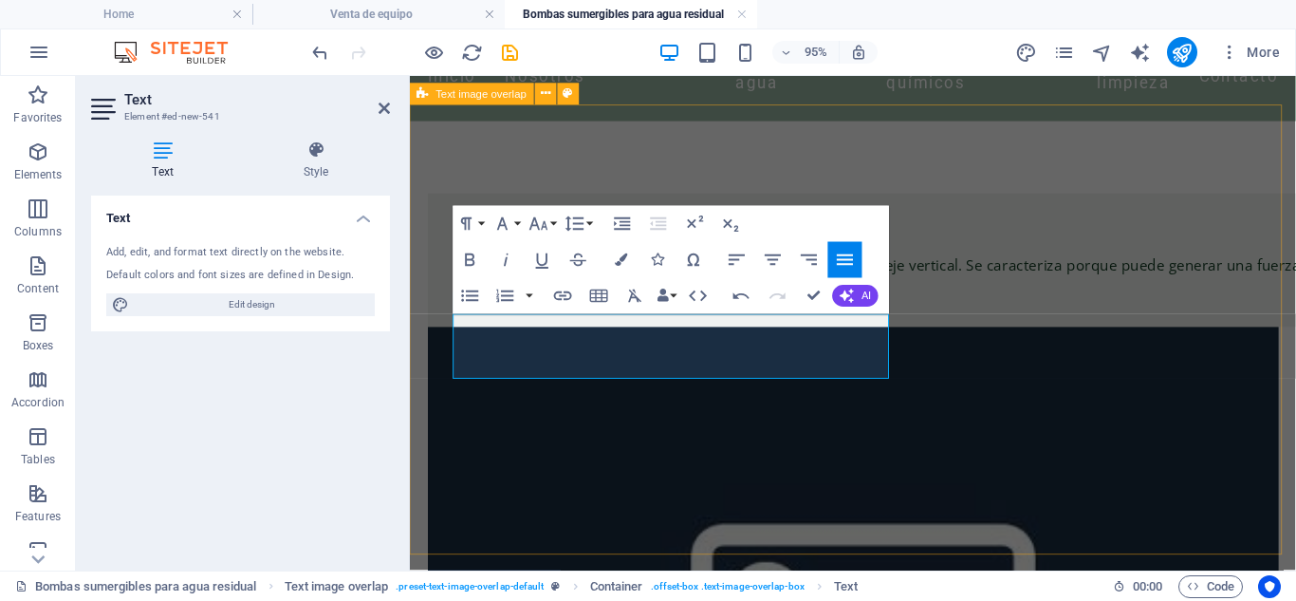
click at [589, 493] on div "Bombas sumergibles Sistema de impulsión centrífugo, instalados en serie sobre u…" at bounding box center [876, 593] width 933 height 941
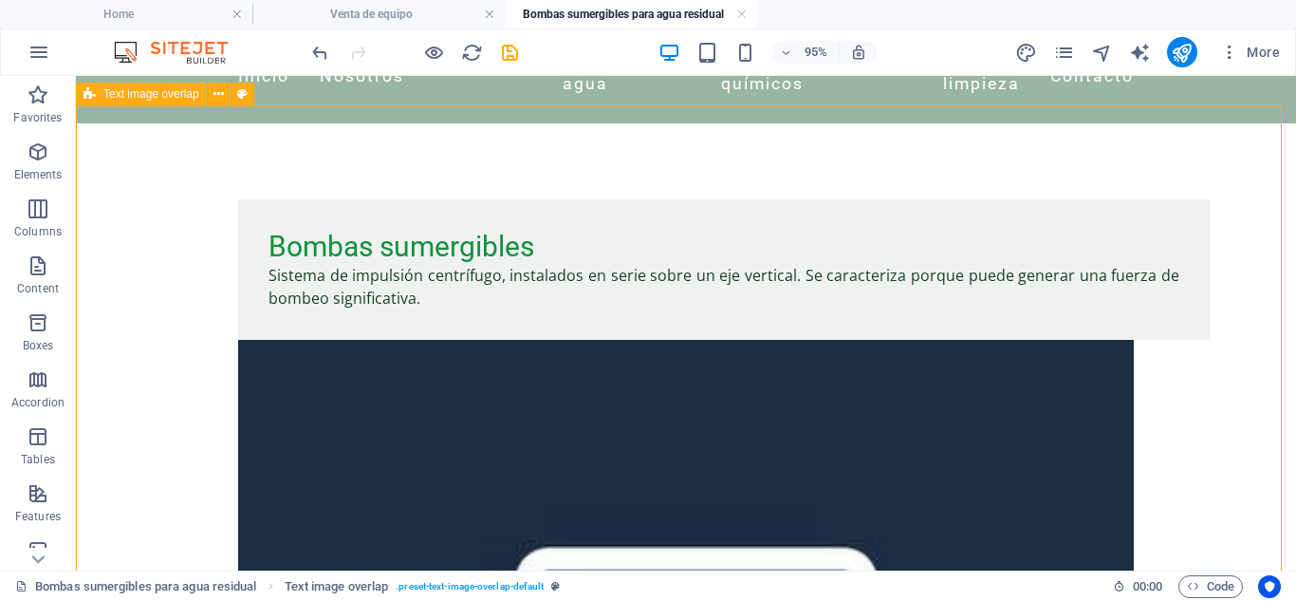
scroll to position [94, 0]
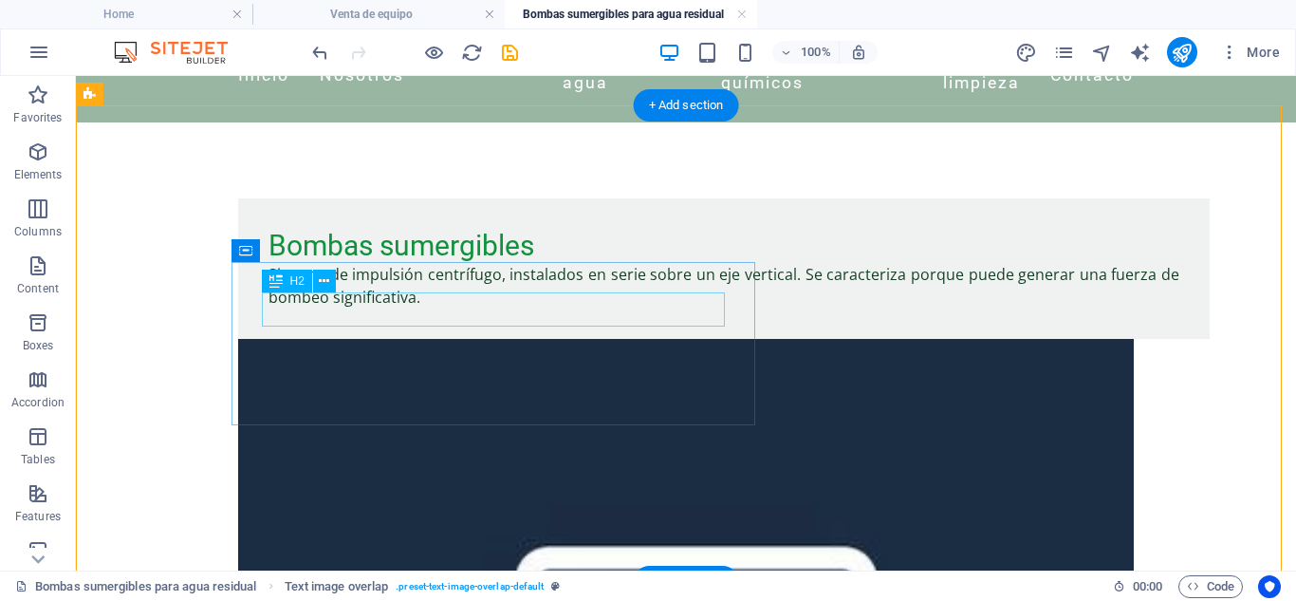
click at [380, 263] on div "Bombas sumergibles" at bounding box center [724, 246] width 911 height 34
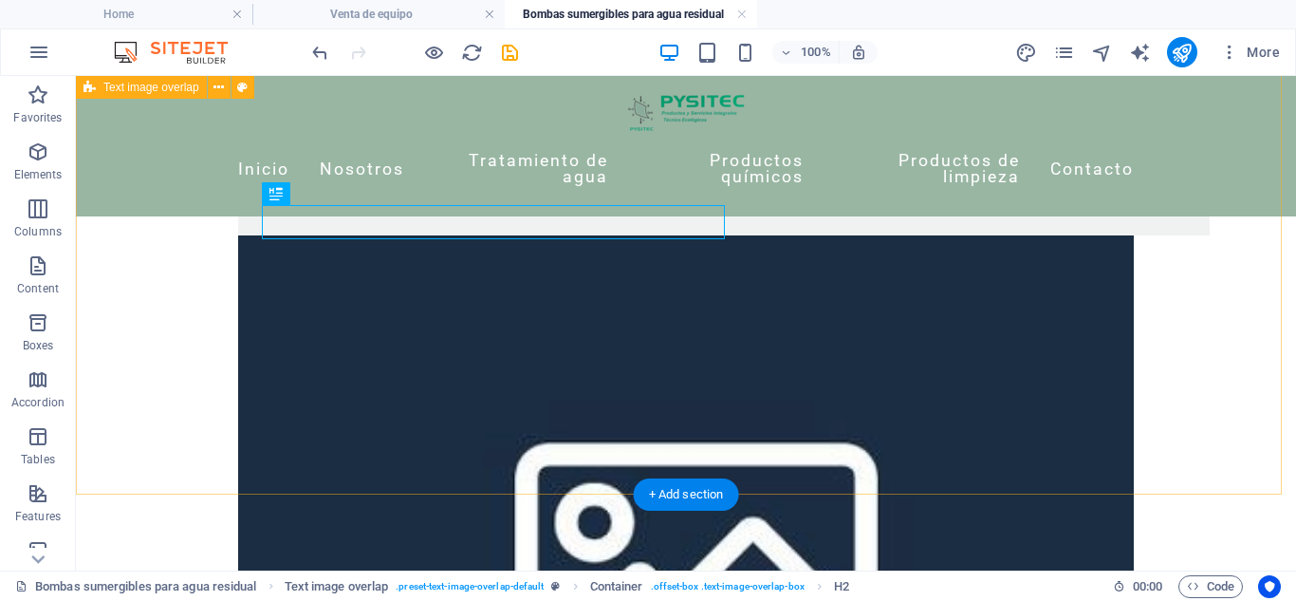
scroll to position [181, 0]
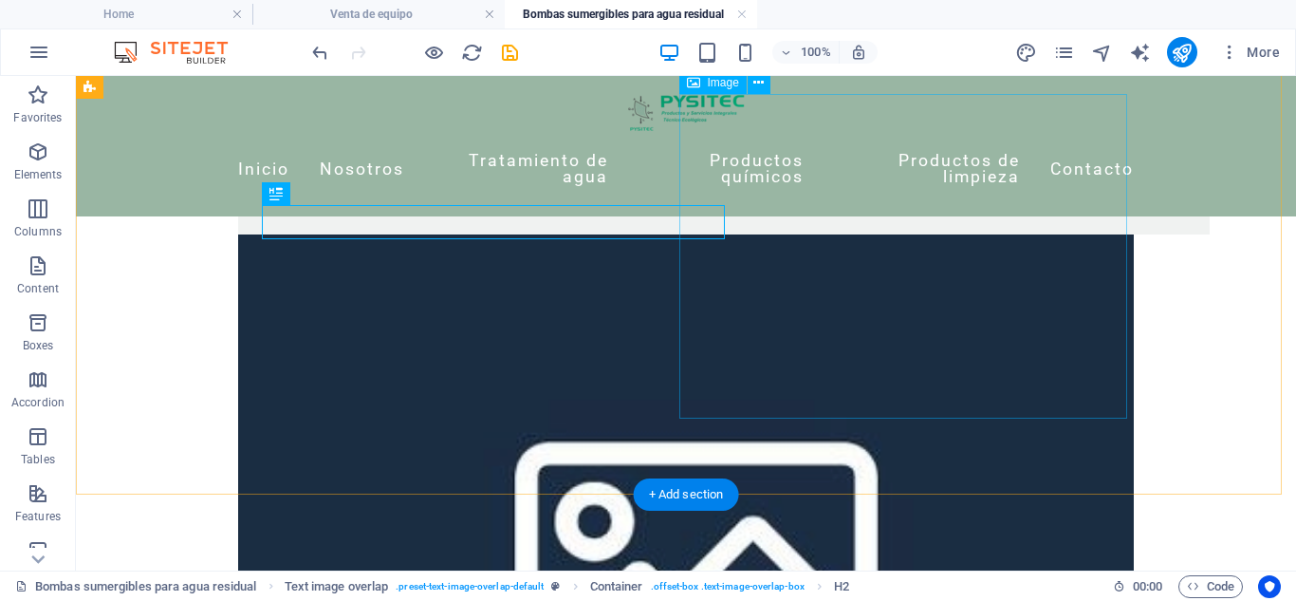
click at [896, 371] on figure at bounding box center [686, 558] width 896 height 648
select select "%"
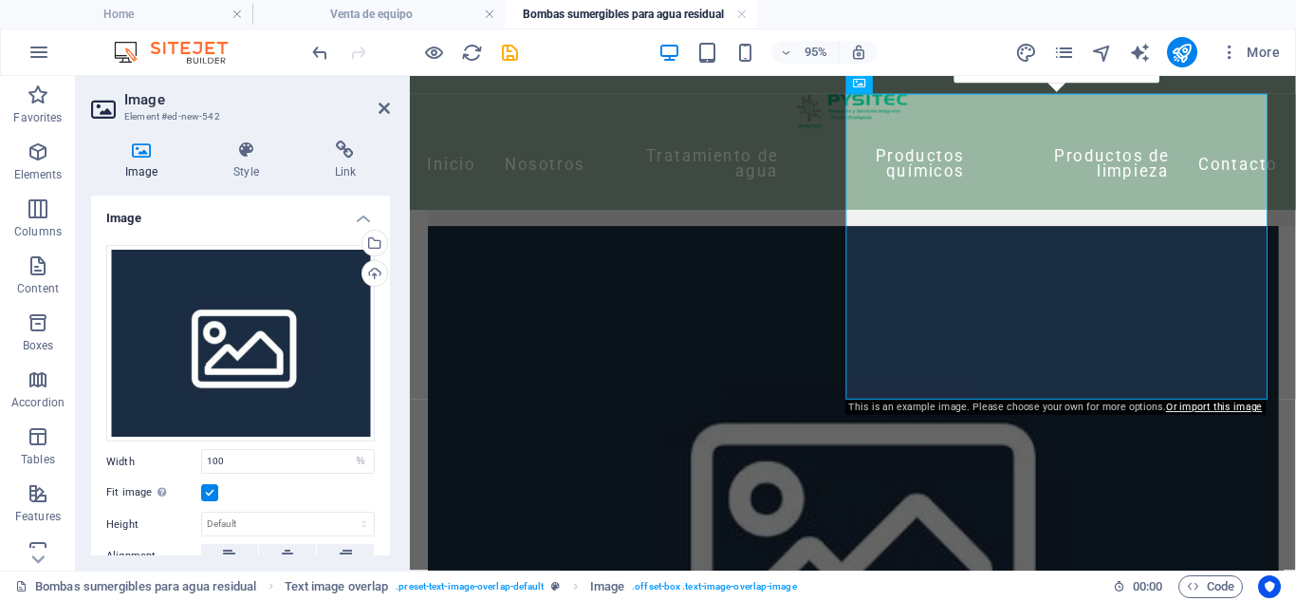
scroll to position [180, 0]
click at [369, 280] on div "Upload" at bounding box center [373, 275] width 28 height 28
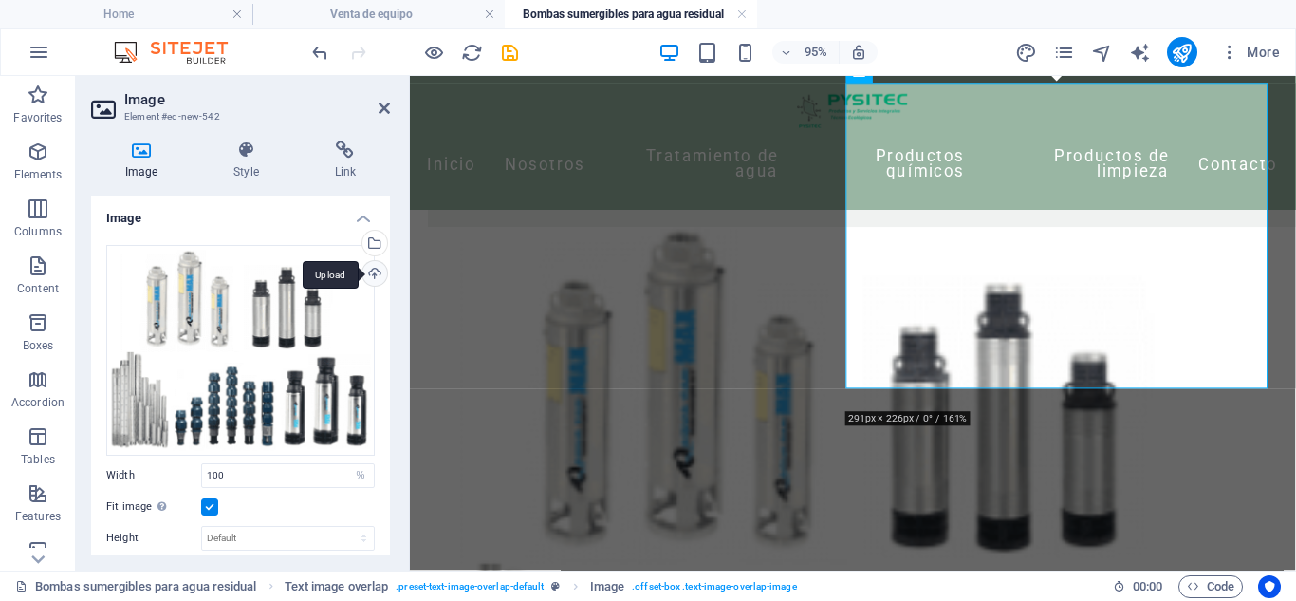
scroll to position [192, 0]
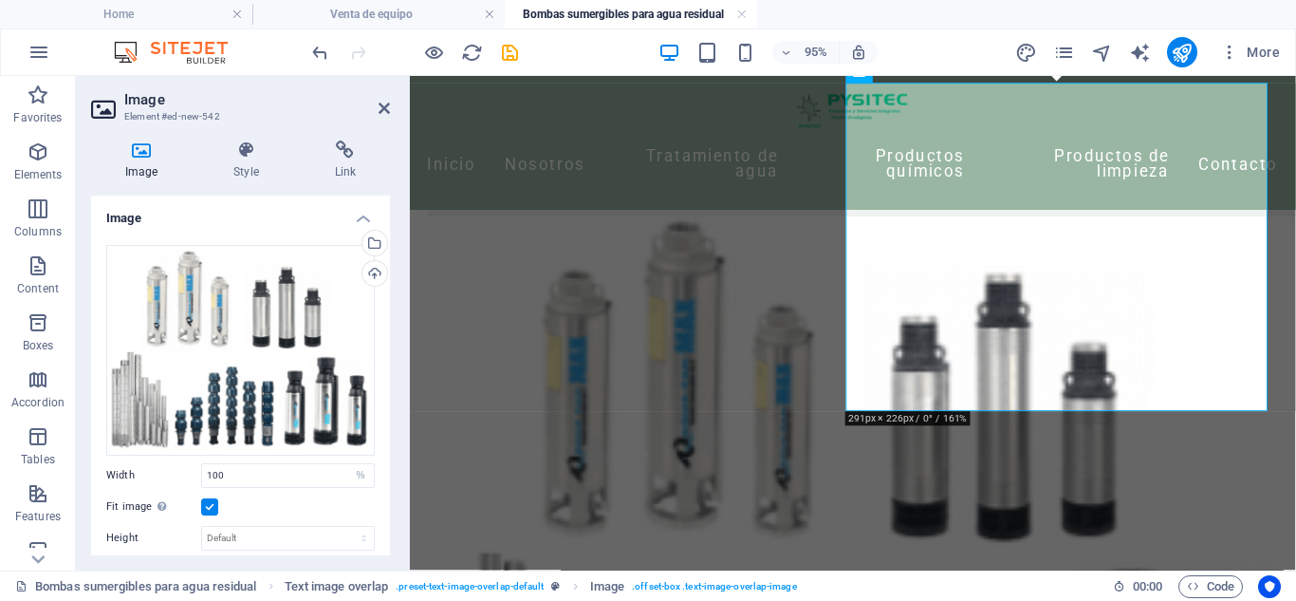
click at [373, 114] on header "Image Element #ed-new-542" at bounding box center [240, 100] width 299 height 49
click at [390, 115] on aside "Image Element #ed-new-542 Image Style Link Image Drag files here, click to choo…" at bounding box center [243, 323] width 334 height 494
click at [386, 111] on icon at bounding box center [384, 108] width 11 height 15
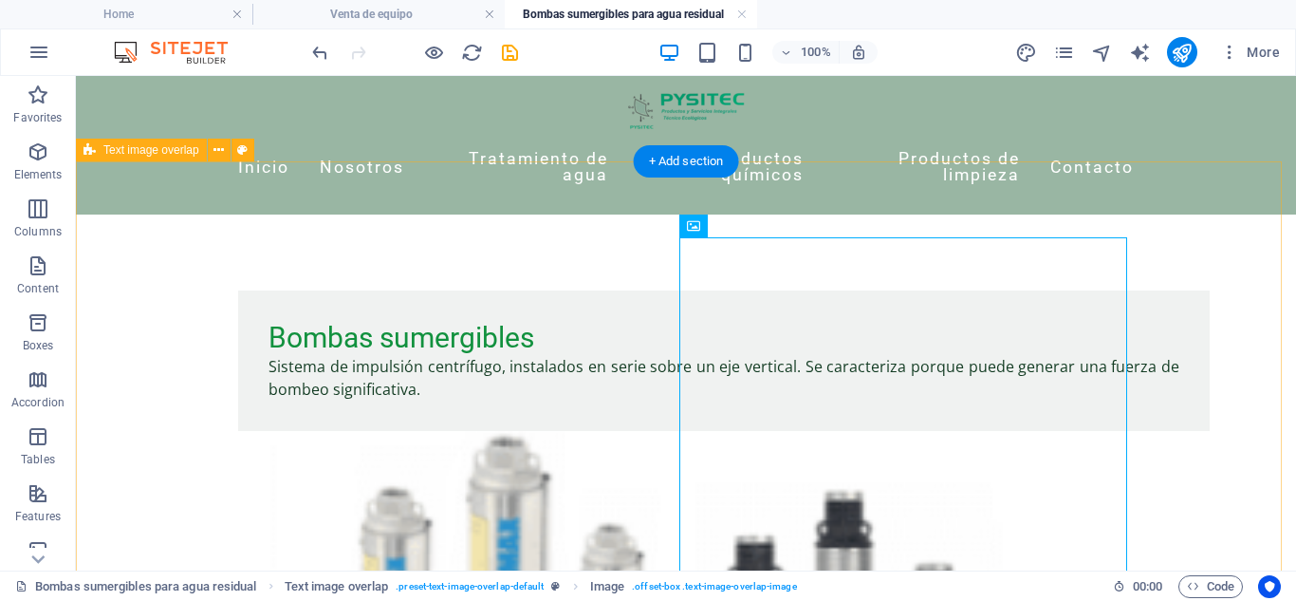
scroll to position [0, 0]
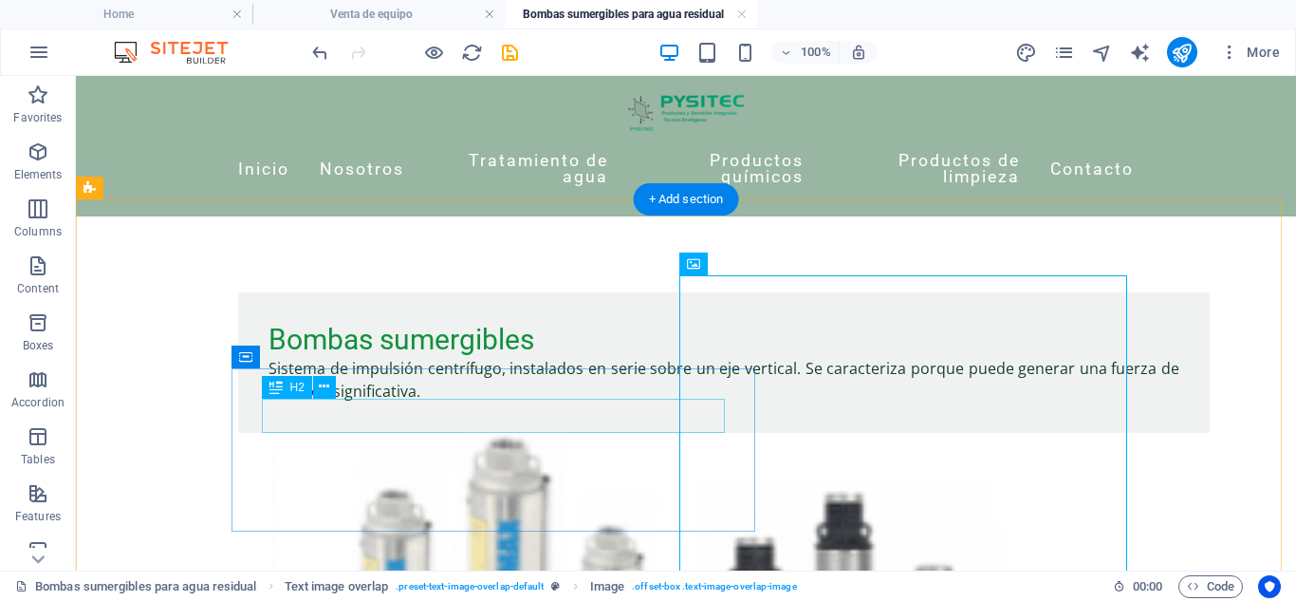
click at [426, 357] on div "Bombas sumergibles" at bounding box center [724, 340] width 911 height 34
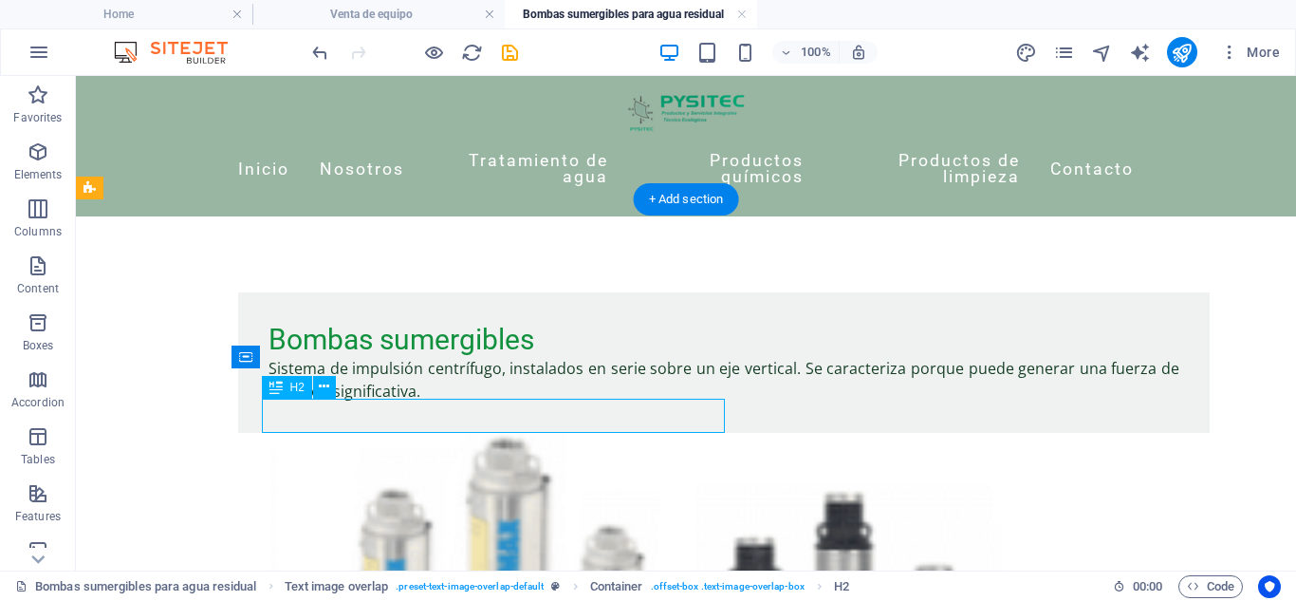
click at [426, 357] on div "Bombas sumergibles" at bounding box center [724, 340] width 911 height 34
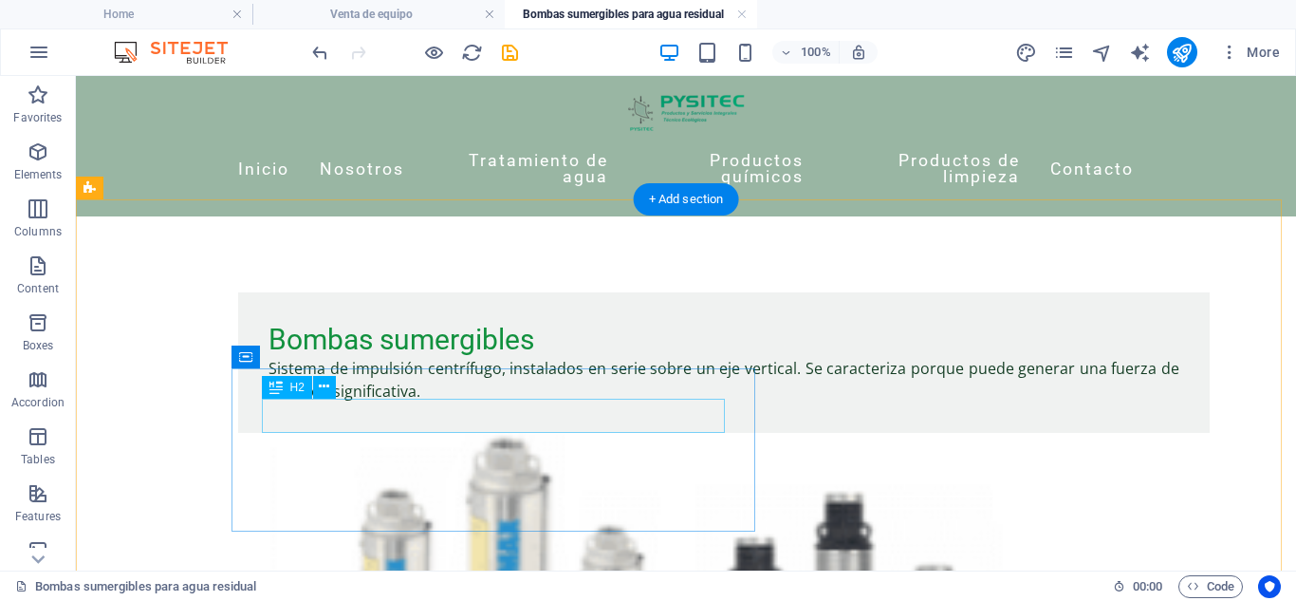
click at [452, 357] on div "Bombas sumergibles" at bounding box center [724, 340] width 911 height 34
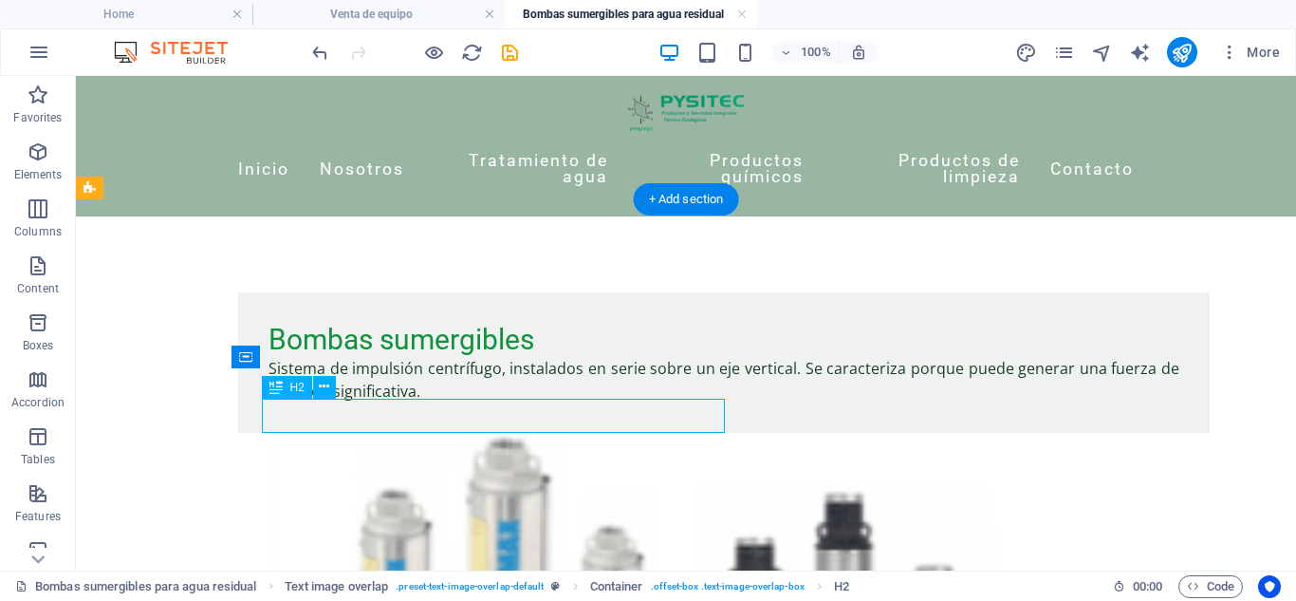
click at [452, 357] on div "Bombas sumergibles" at bounding box center [724, 340] width 911 height 34
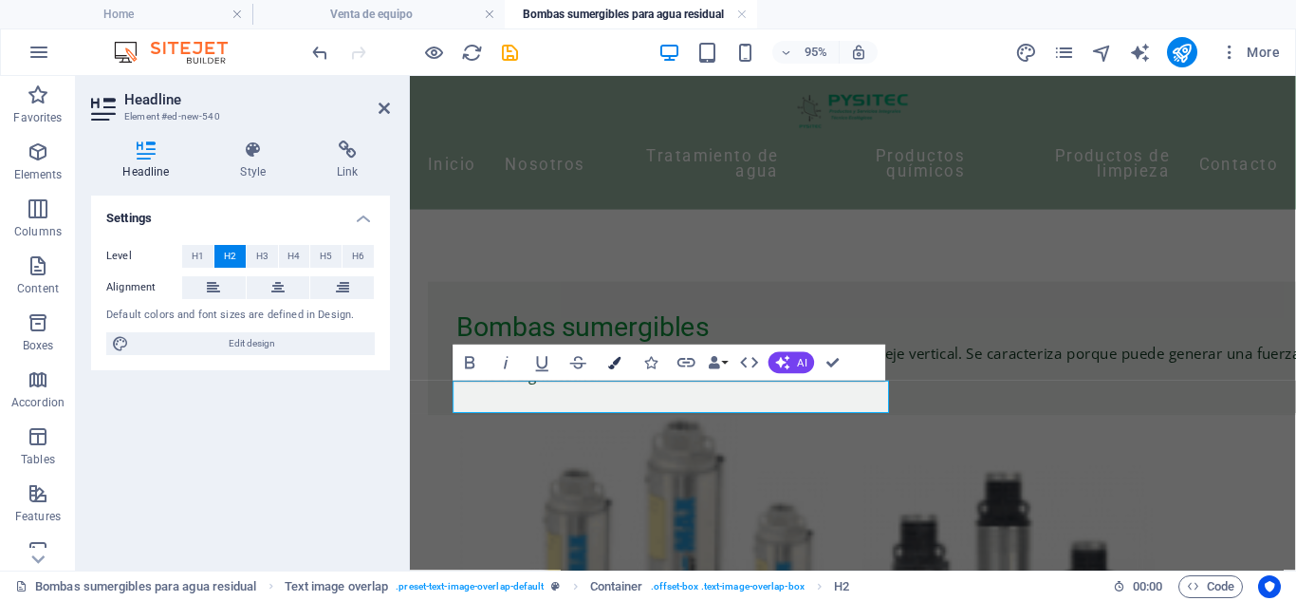
click at [606, 361] on button "Colors" at bounding box center [615, 363] width 34 height 36
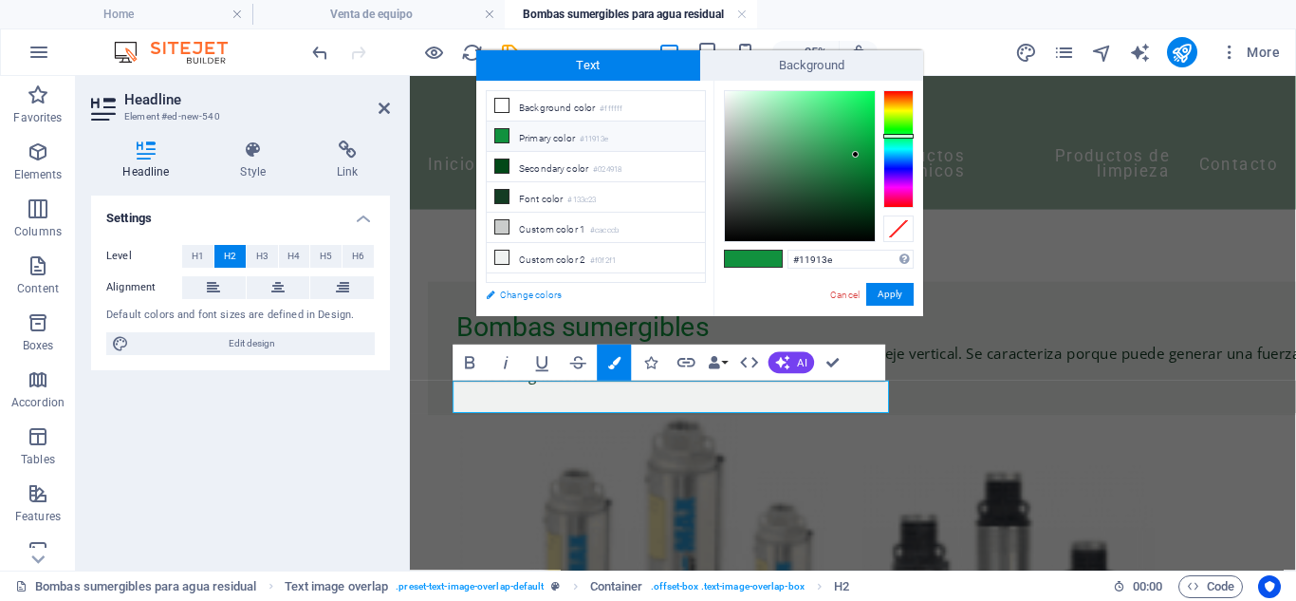
click at [519, 291] on link "Change colors" at bounding box center [586, 295] width 220 height 24
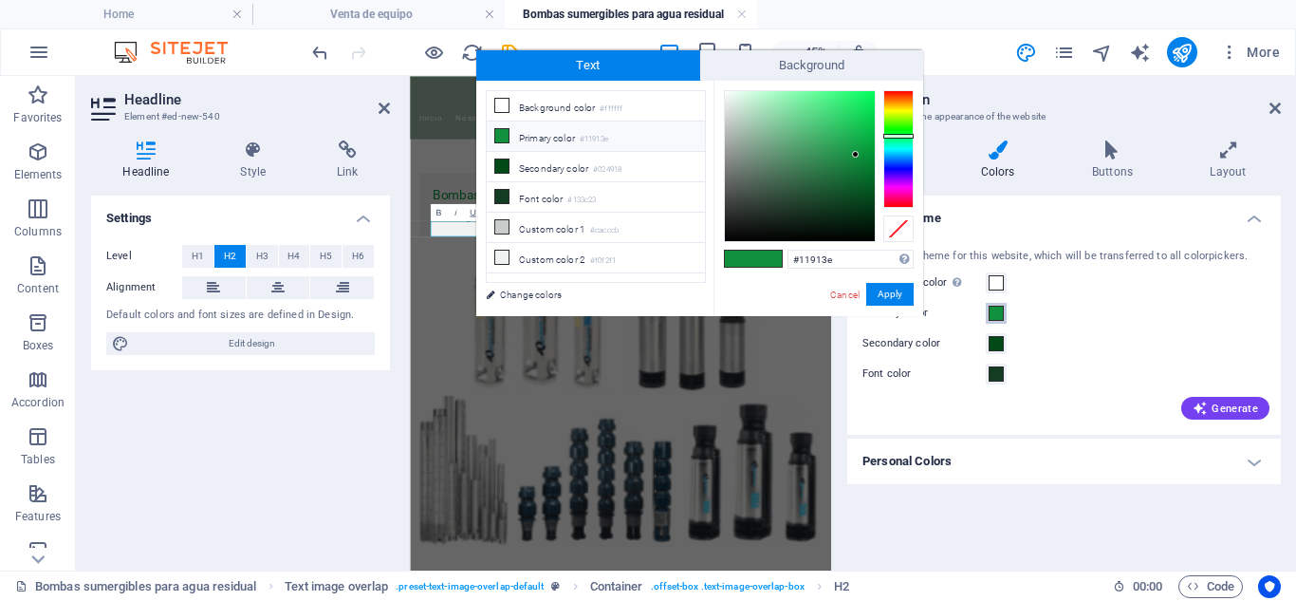
click at [1003, 319] on span at bounding box center [996, 313] width 15 height 15
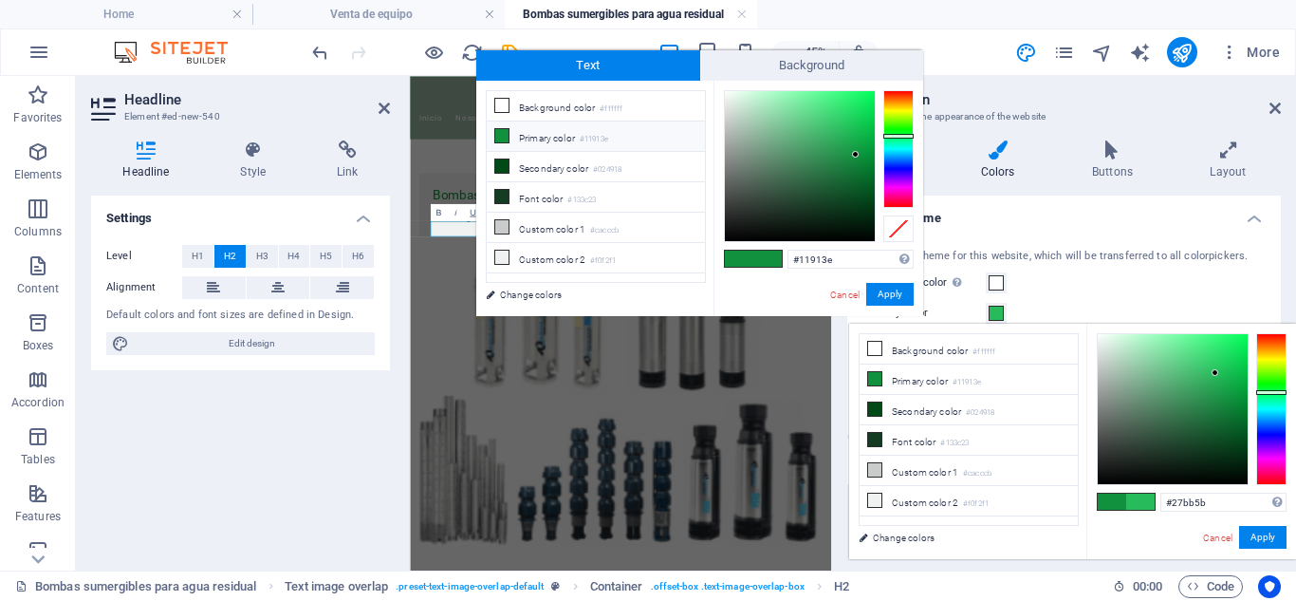
type input "#27bd5c"
type input "#27bb5b"
type input "#3db066"
type input "#3da361"
type input "#34ae5f"
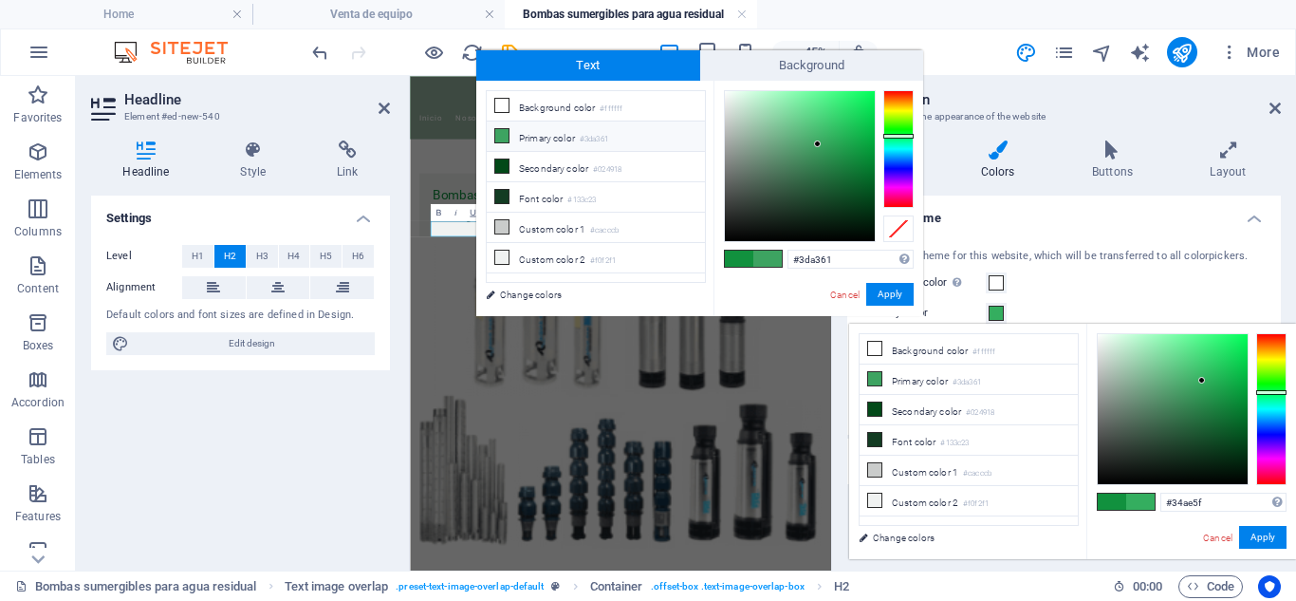
type input "#35ae60"
type input "#2fb25d"
type input "#2daa59"
type input "#2eb55d"
type input "#30b55f"
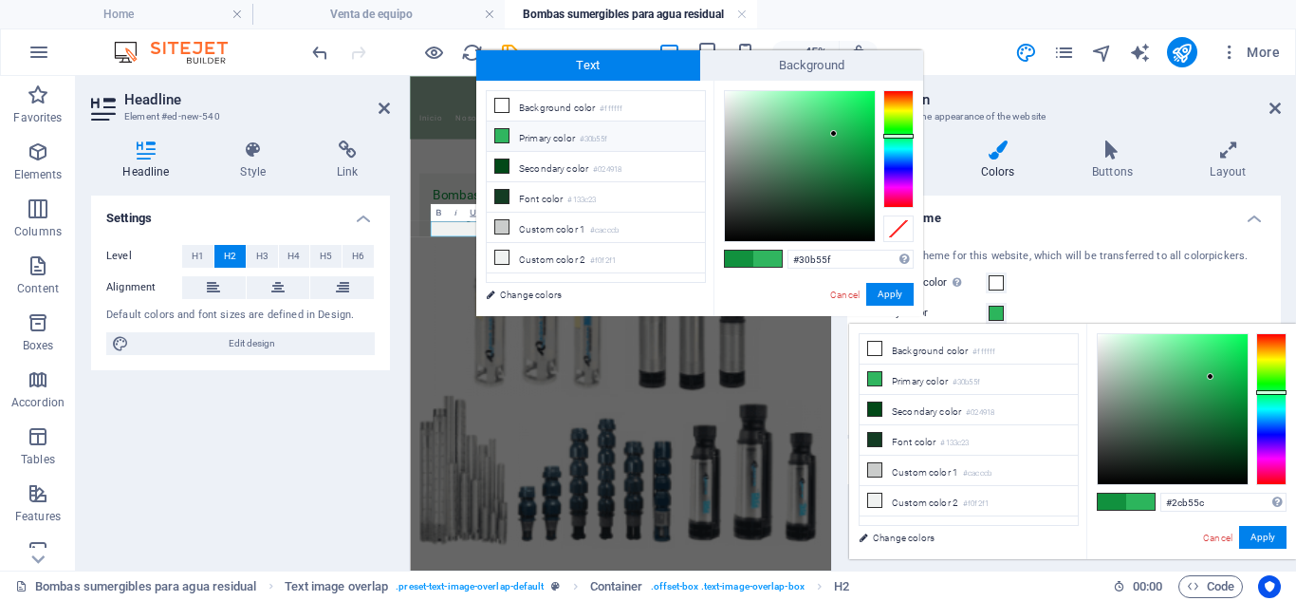
type input "#2ab55b"
drag, startPoint x: 1231, startPoint y: 398, endPoint x: 1212, endPoint y: 377, distance: 28.2
click at [1212, 377] on div at bounding box center [1211, 376] width 7 height 7
type input "#13b54c"
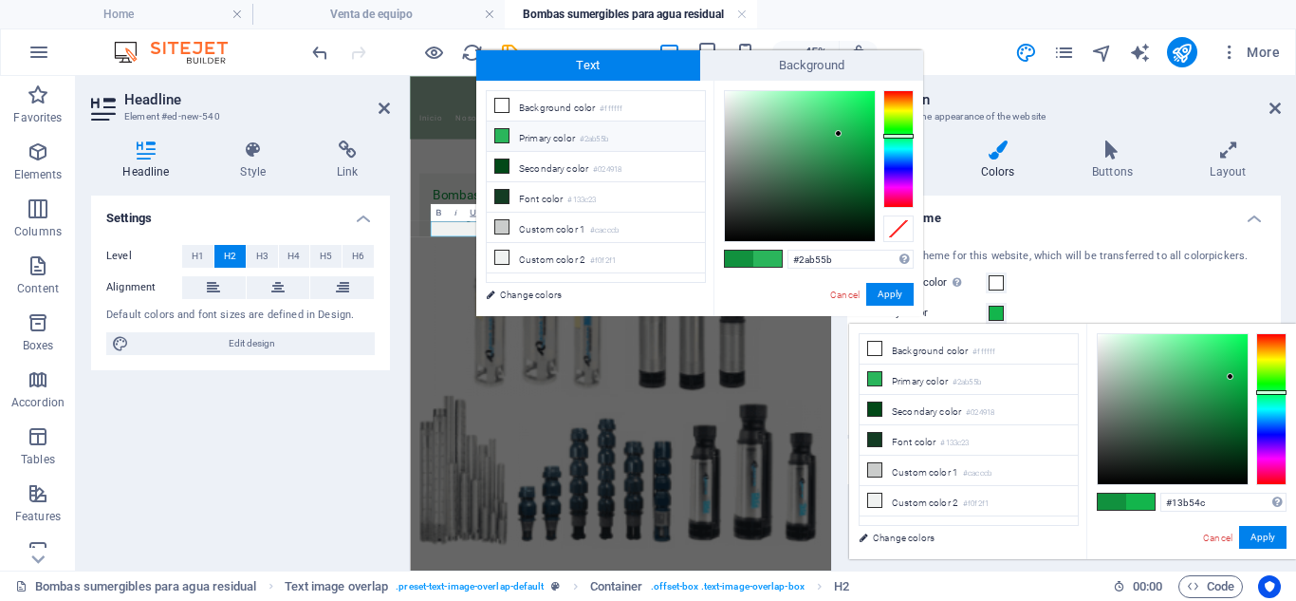
click at [1231, 377] on div at bounding box center [1173, 409] width 150 height 150
type input "#13b54c"
type input "#0ab546"
click at [1239, 377] on div at bounding box center [1173, 409] width 150 height 150
type input "#0ab546"
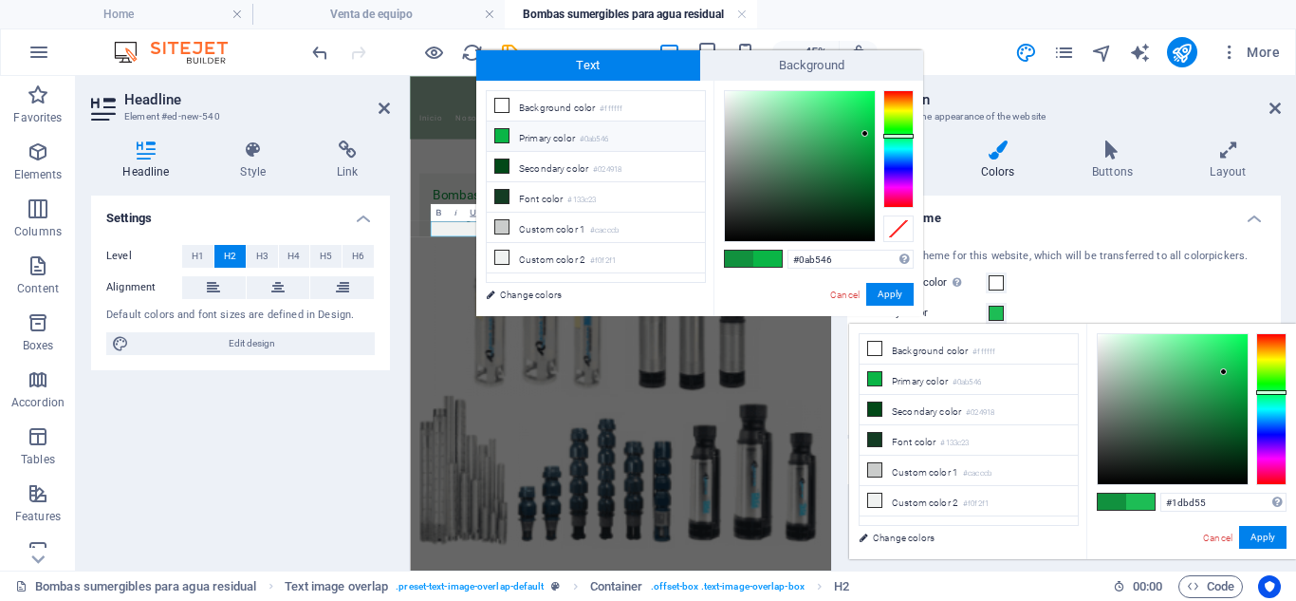
type input "#1cbd54"
type input "#459b63"
type input "#3b8655"
type input "#3eab64"
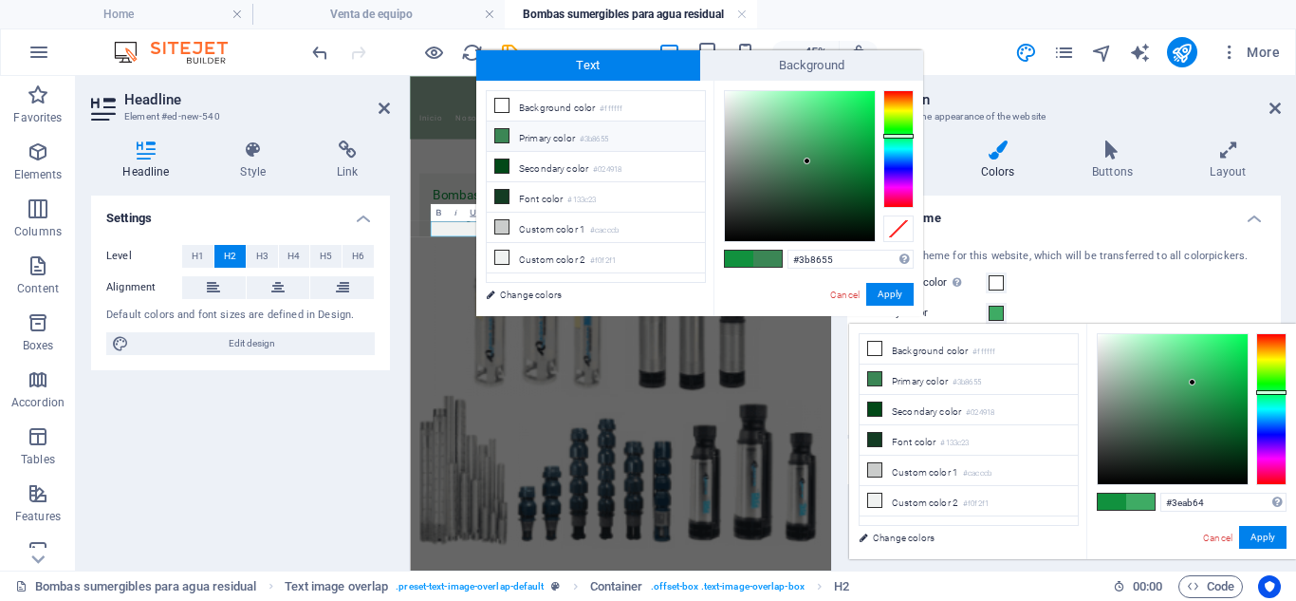
type input "#3eab64"
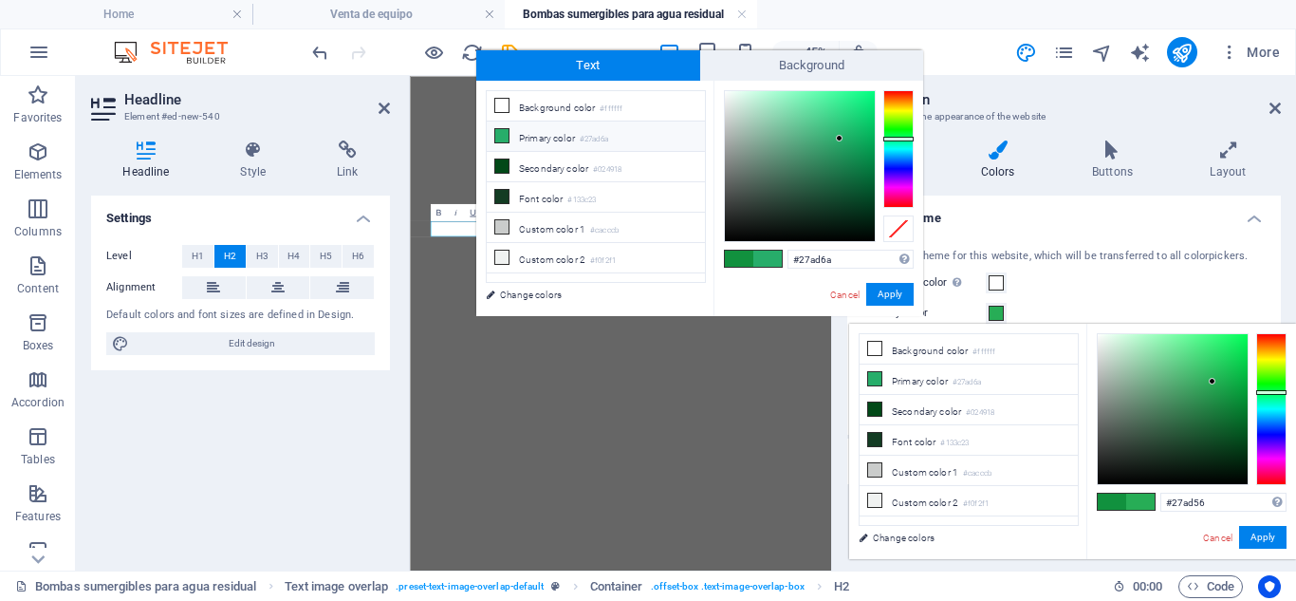
type input "#27ad56"
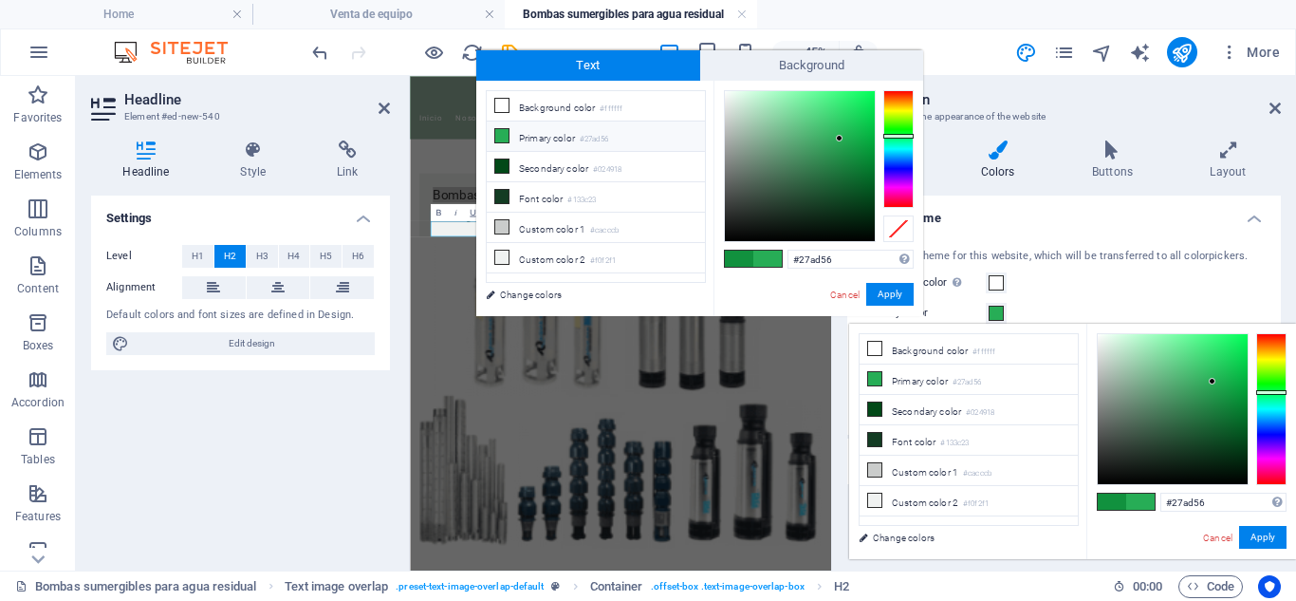
type input "#30a65a"
click at [1203, 385] on div at bounding box center [1173, 409] width 150 height 150
type input "#30a65a"
type input "#1fa64e"
click at [1220, 385] on div at bounding box center [1173, 409] width 150 height 150
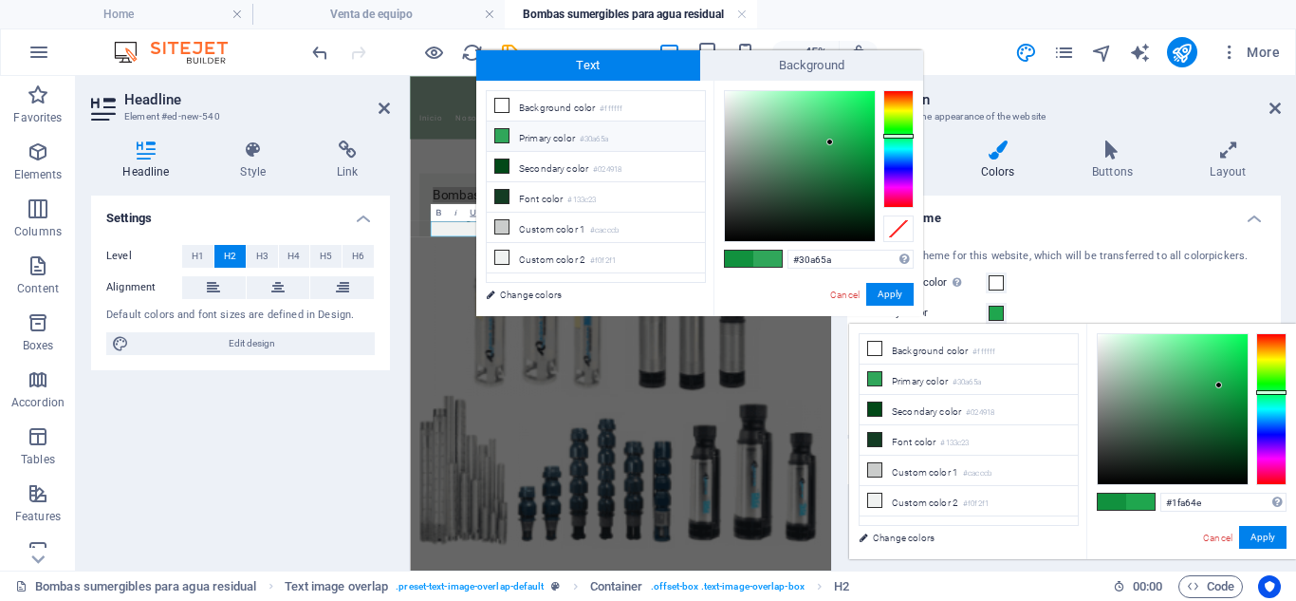
type input "#1fa64e"
type input "#15aa49"
click at [1228, 383] on div at bounding box center [1227, 383] width 7 height 7
type input "#15aa49"
type input "#32b560"
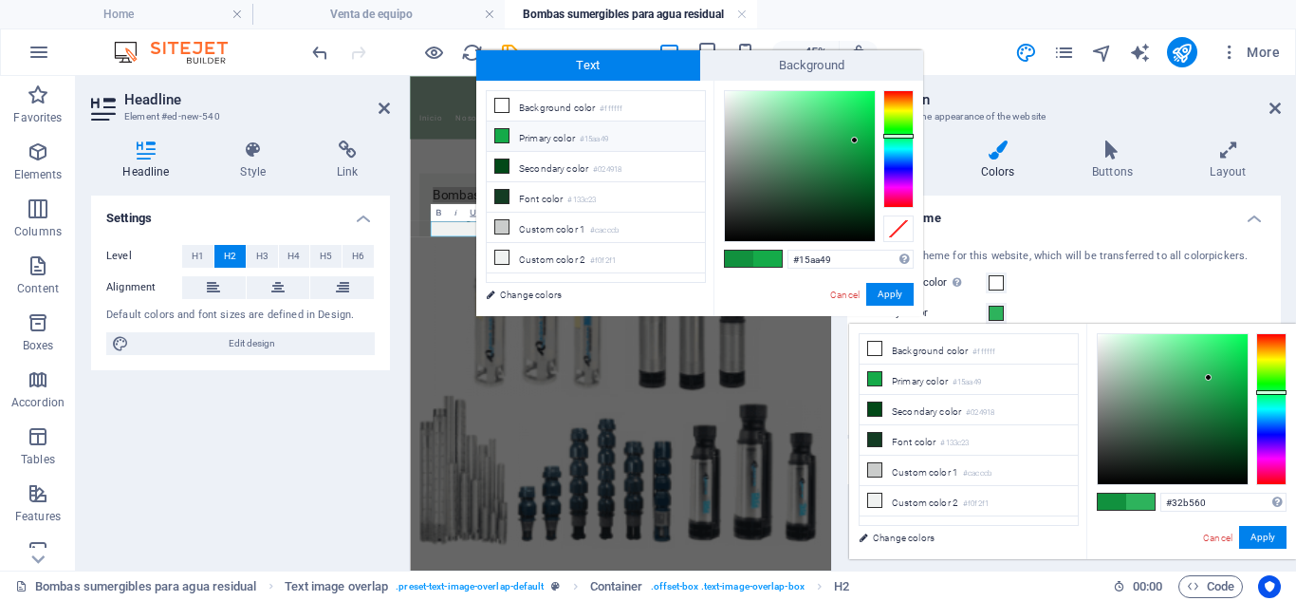
type input "#17ad4c"
type input "#289d51"
type input "#2e9051"
drag, startPoint x: 1227, startPoint y: 382, endPoint x: 1224, endPoint y: 402, distance: 21.1
click at [1224, 402] on div at bounding box center [1223, 402] width 7 height 7
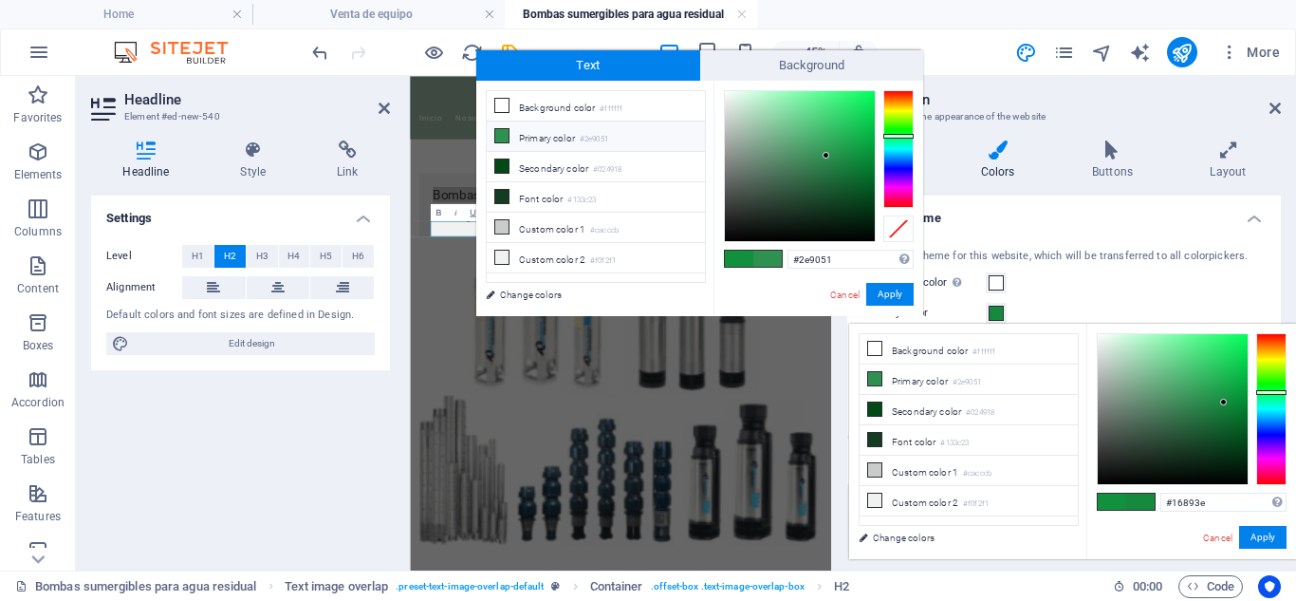
type input "#15893e"
click at [1221, 408] on div at bounding box center [1173, 409] width 150 height 150
type input "#147c39"
type input "#16803b"
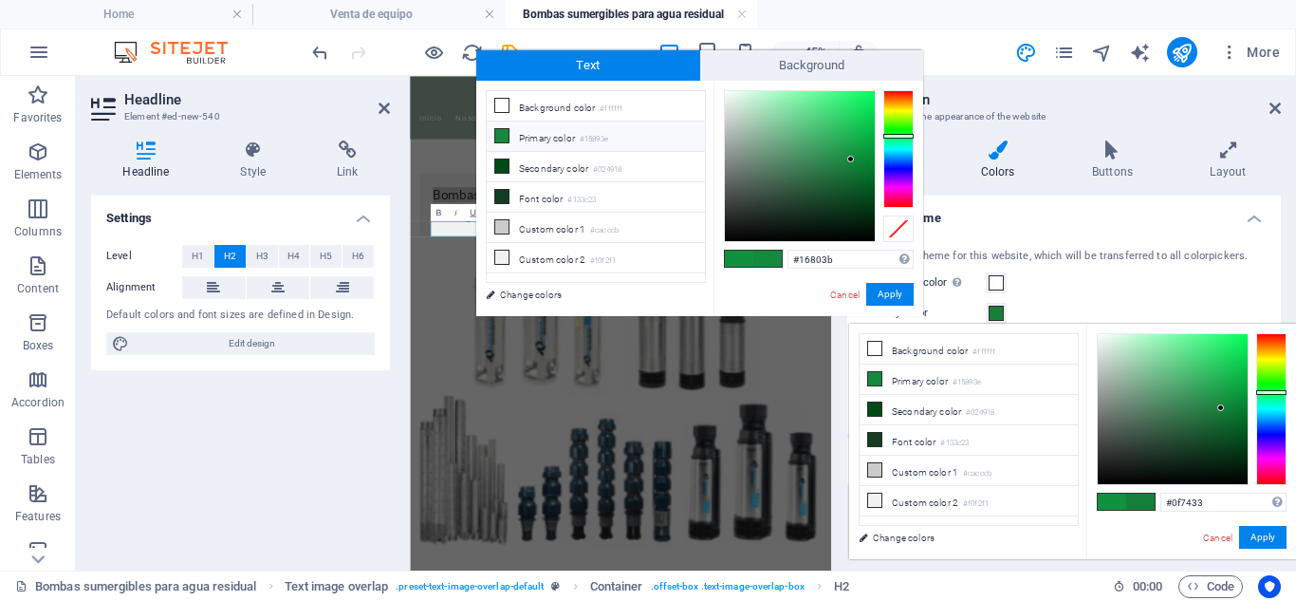
type input "#0f7332"
type input "#0b712f"
type input "#0c7330"
type input "#0a7630"
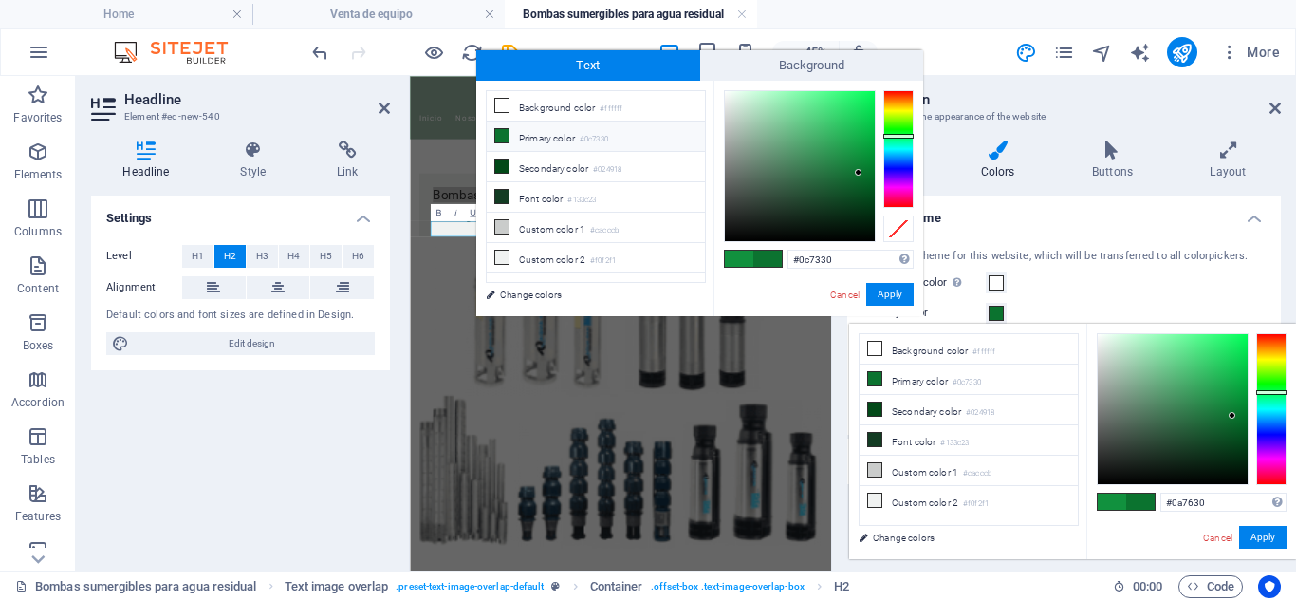
type input "#0b712f"
type input "#088333"
type input "#0a7b32"
type input "#039837"
type input "#03a03a"
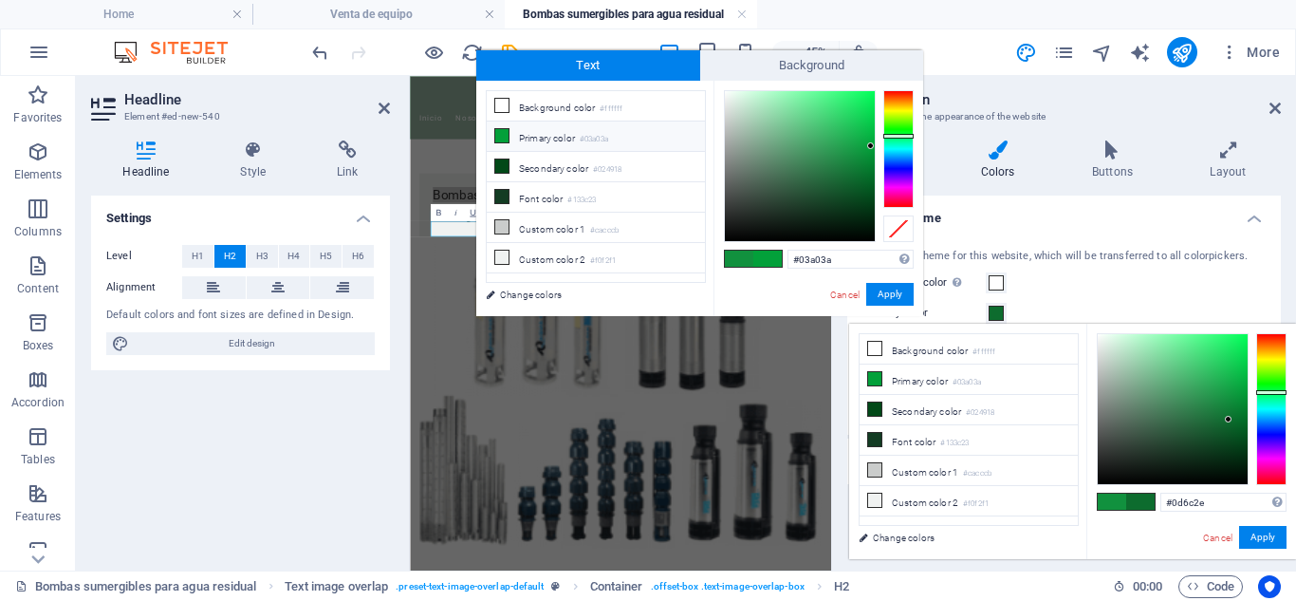
type input "#116930"
type input "#047c2e"
type input "#175c2f"
type input "#1d6335"
type input "#0e5f2a"
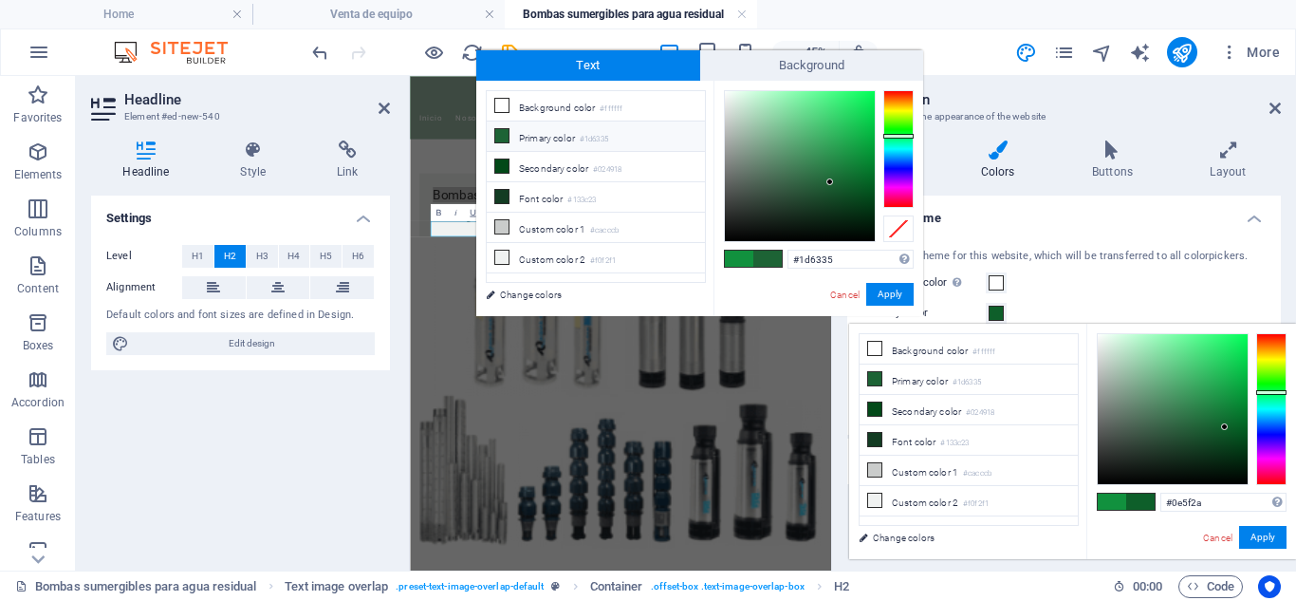
type input "#0e5f2a"
type input "#108037"
type input "#098033"
type input "#21763f"
drag, startPoint x: 1221, startPoint y: 408, endPoint x: 1205, endPoint y: 414, distance: 17.1
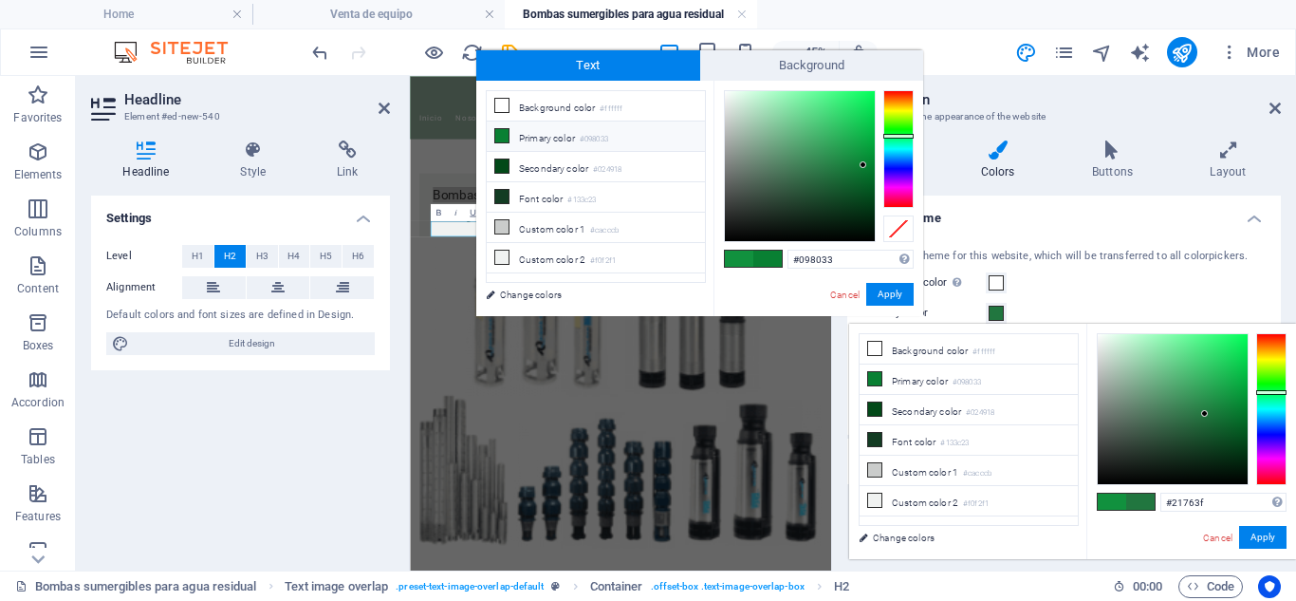
click at [1205, 414] on div at bounding box center [1205, 413] width 7 height 7
type input "#21763f"
type input "#217648"
click at [1262, 395] on div at bounding box center [1272, 409] width 30 height 152
type input "#217648"
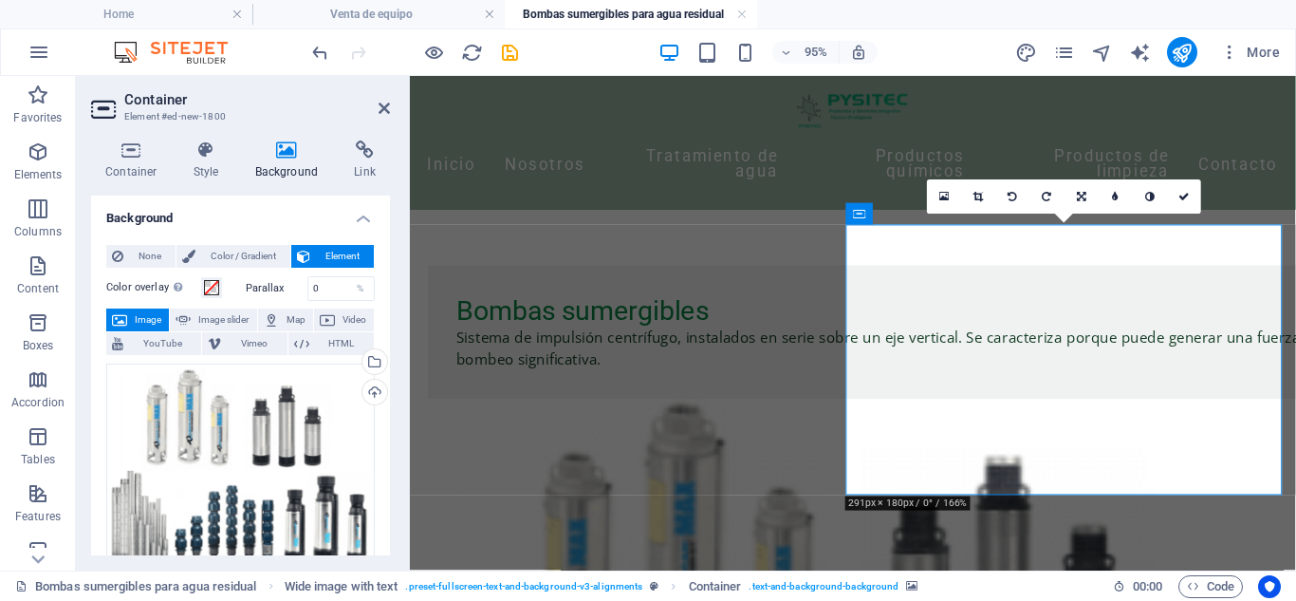
scroll to position [464, 0]
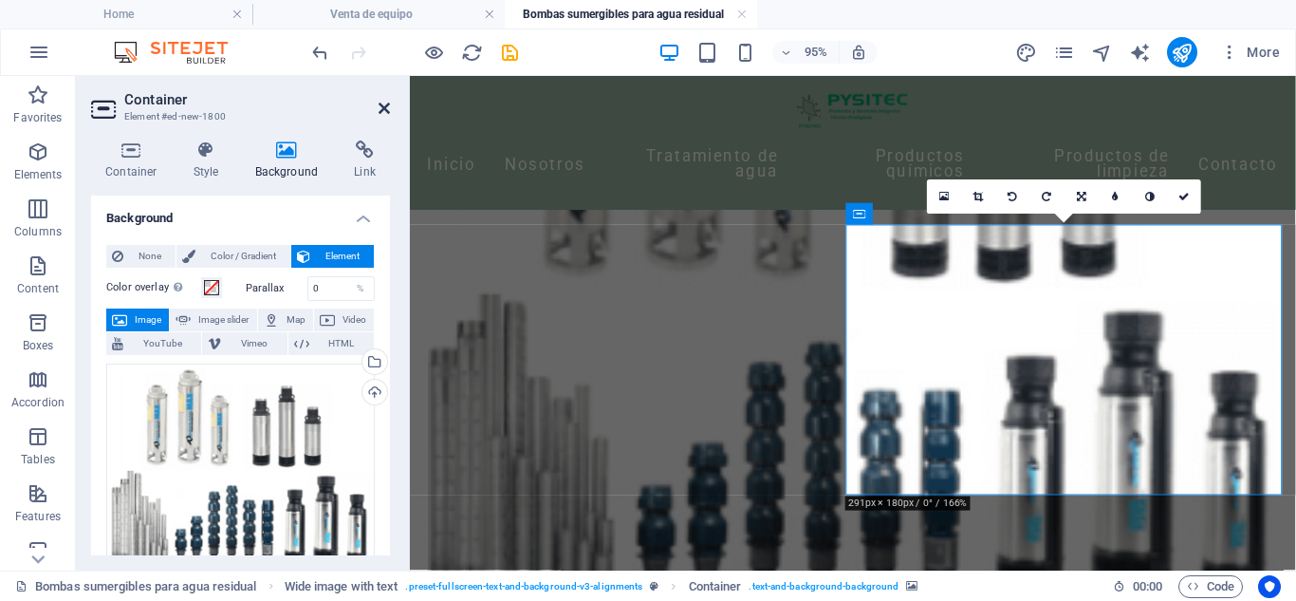
click at [379, 102] on icon at bounding box center [384, 108] width 11 height 15
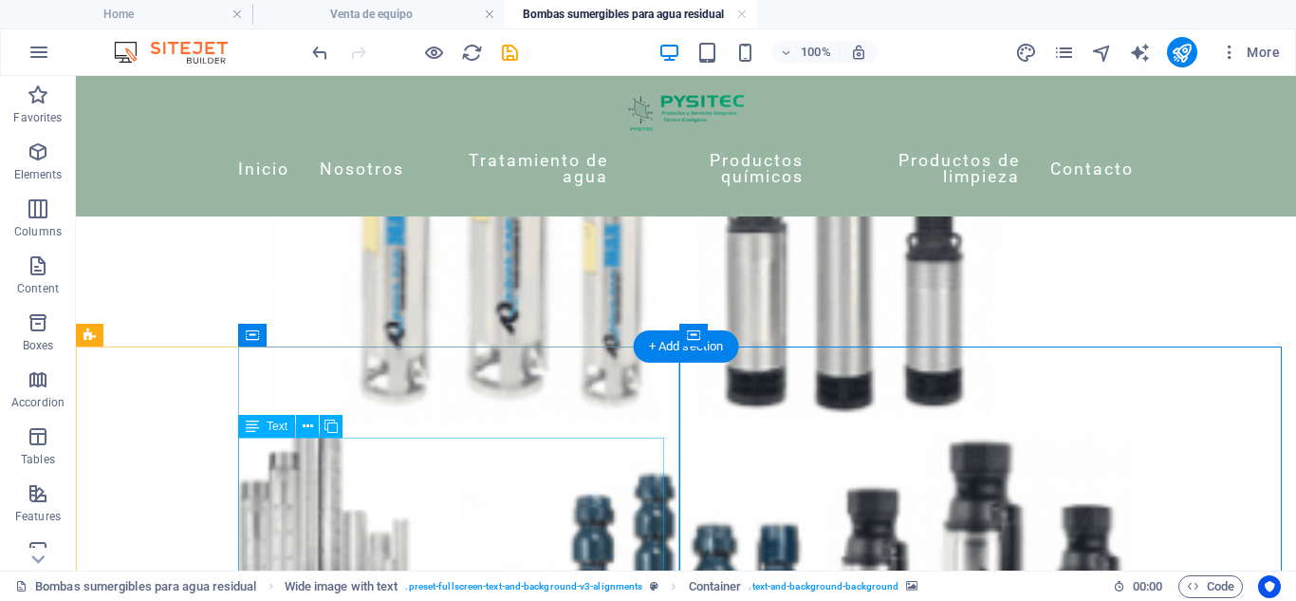
scroll to position [356, 0]
